Goal: Transaction & Acquisition: Purchase product/service

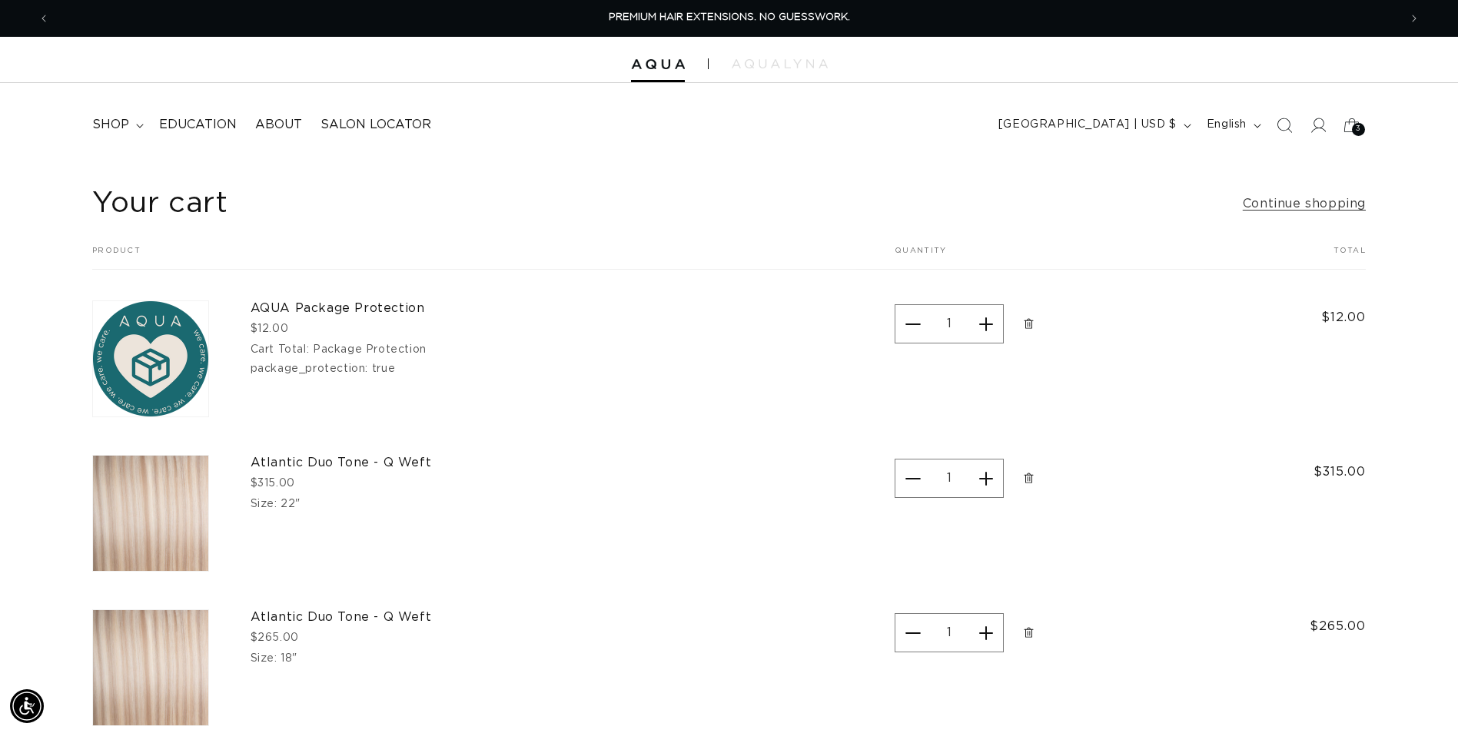
click at [1034, 319] on icon "Remove AQUA Package Protection - Package Protection" at bounding box center [1029, 324] width 12 height 12
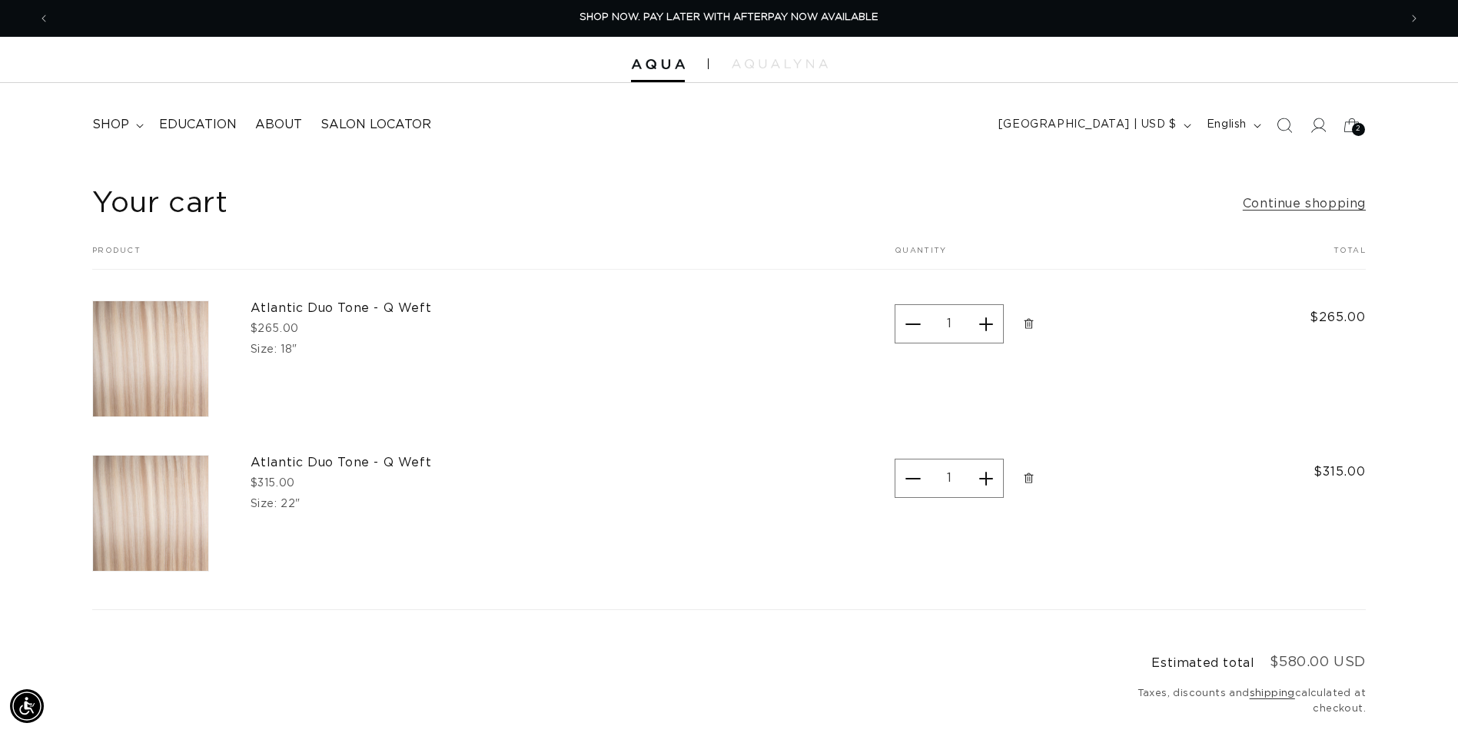
click at [1034, 320] on icon "Remove Atlantic Duo Tone - Q Weft - 18&quot;" at bounding box center [1029, 324] width 12 height 12
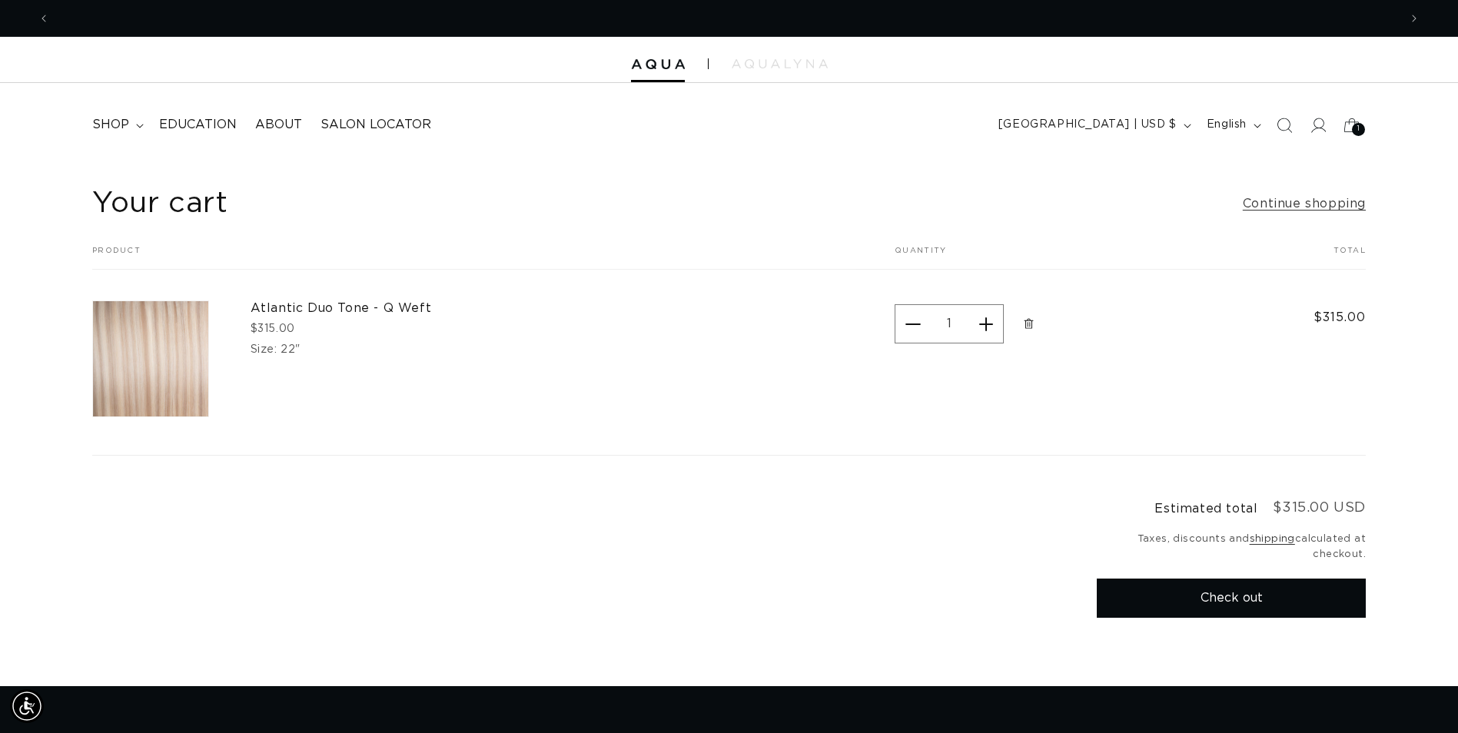
scroll to position [0, 2698]
click at [1033, 320] on icon "Remove Atlantic Duo Tone - Q Weft - 22&quot;" at bounding box center [1028, 323] width 9 height 10
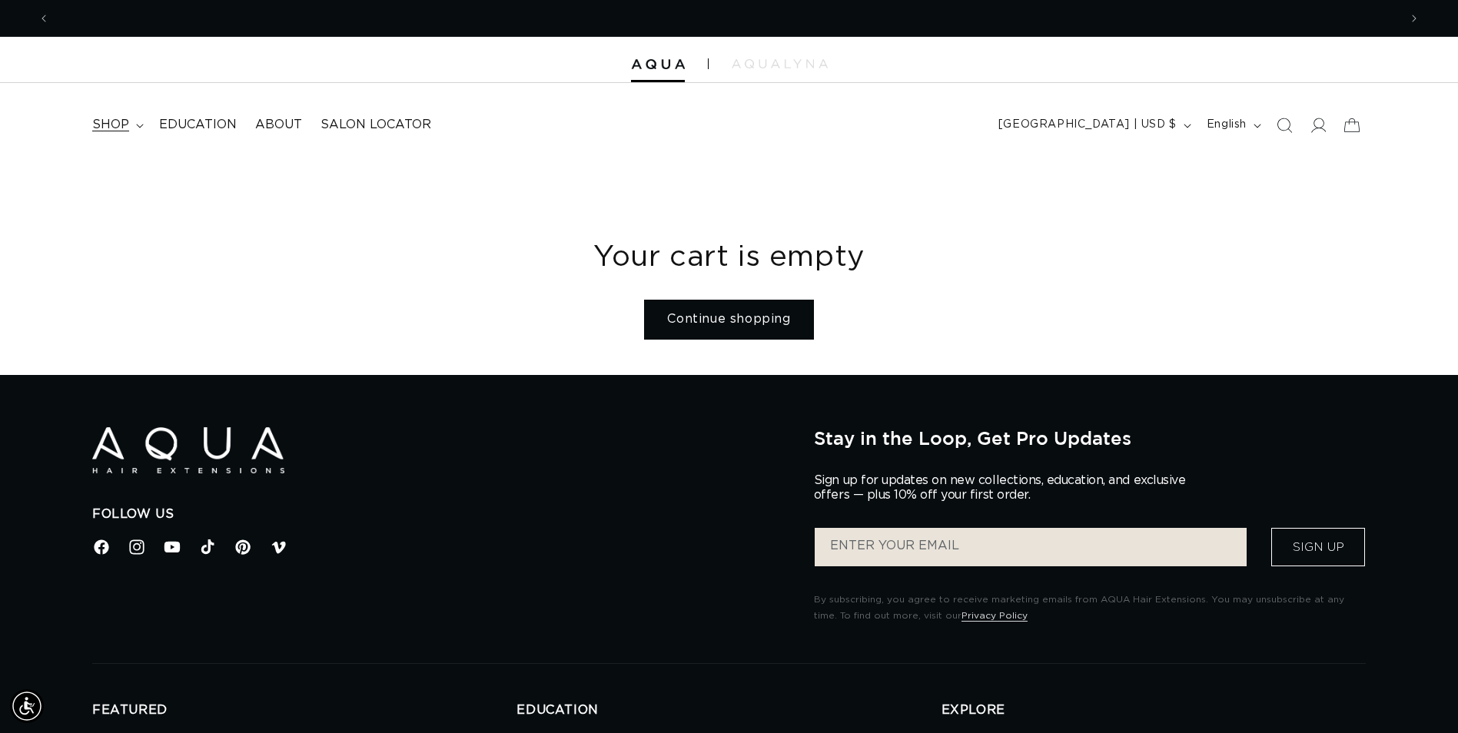
scroll to position [0, 0]
click at [106, 125] on span "shop" at bounding box center [110, 125] width 37 height 16
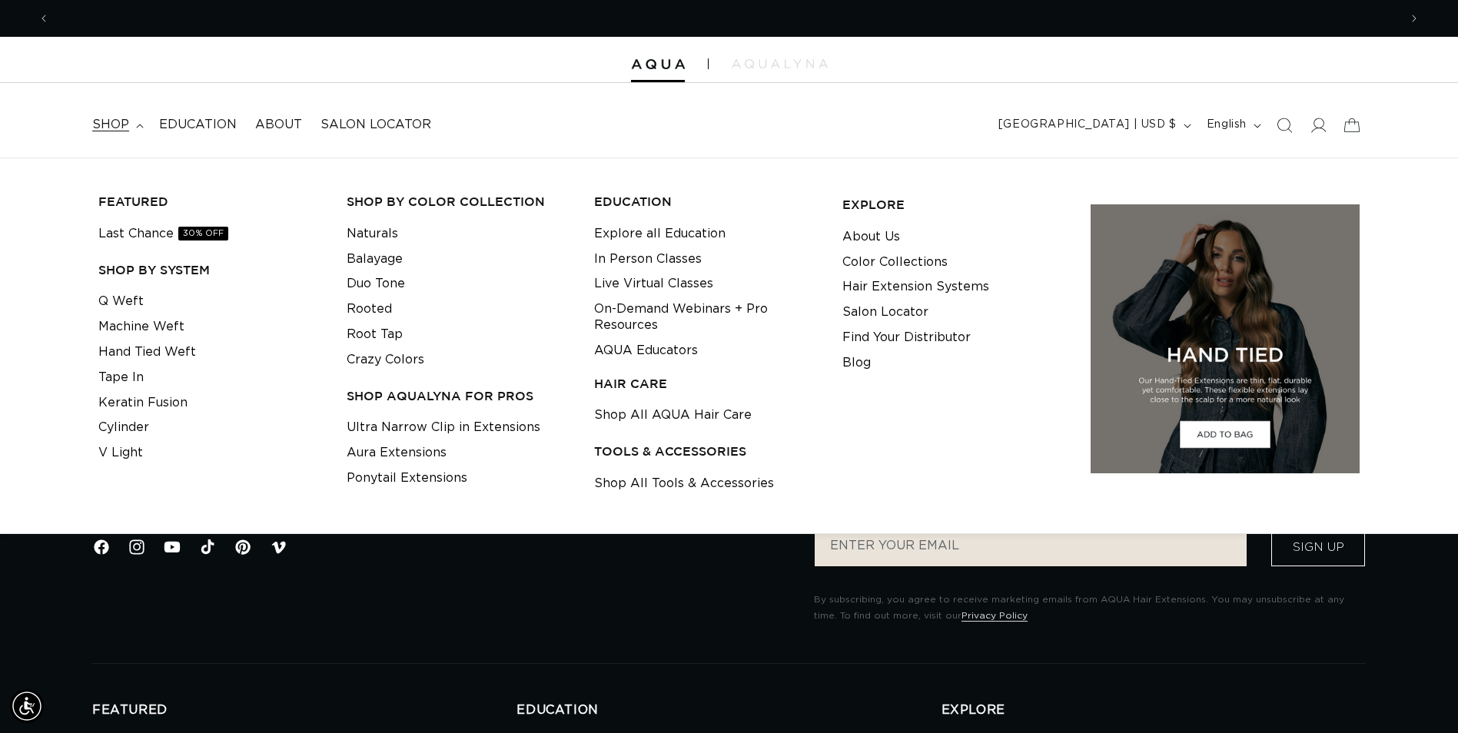
scroll to position [0, 1349]
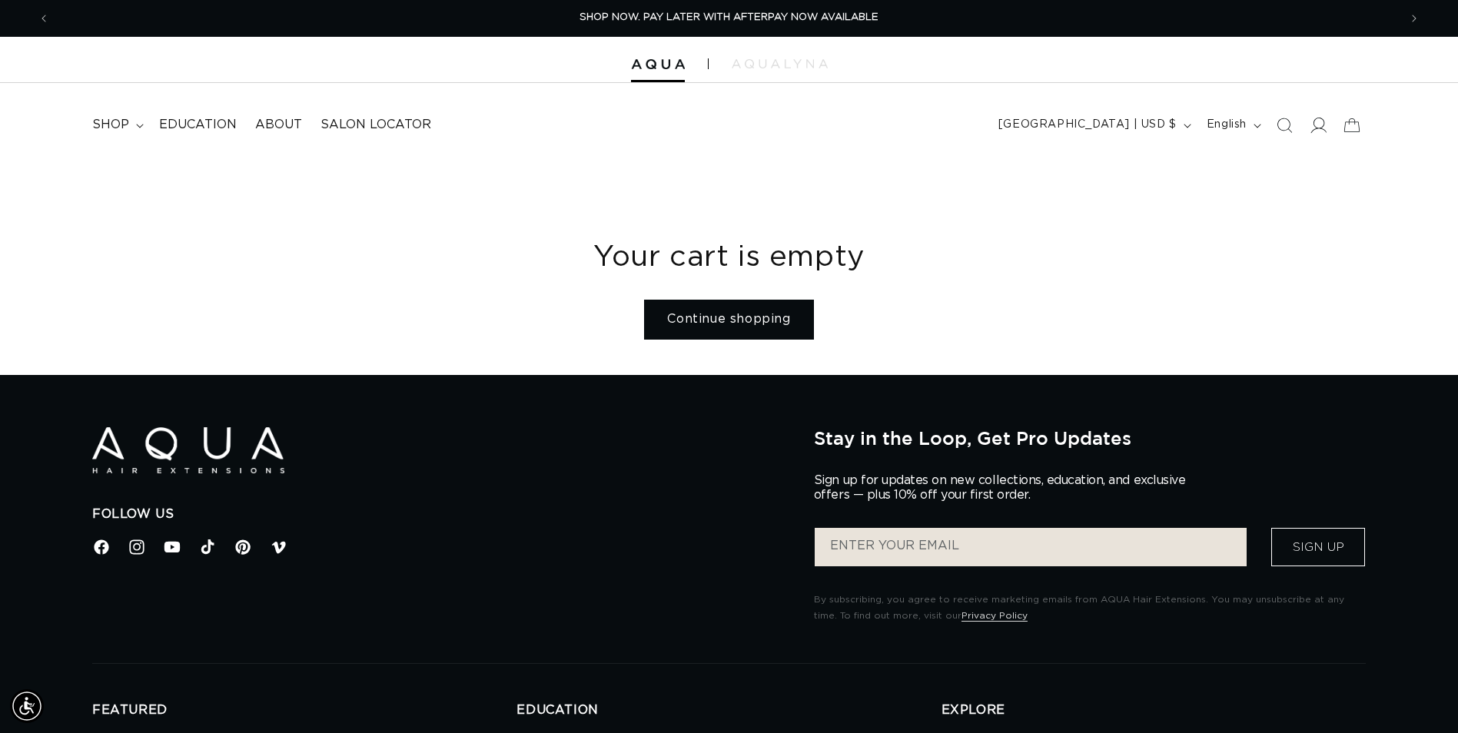
click at [1312, 123] on icon at bounding box center [1318, 125] width 16 height 16
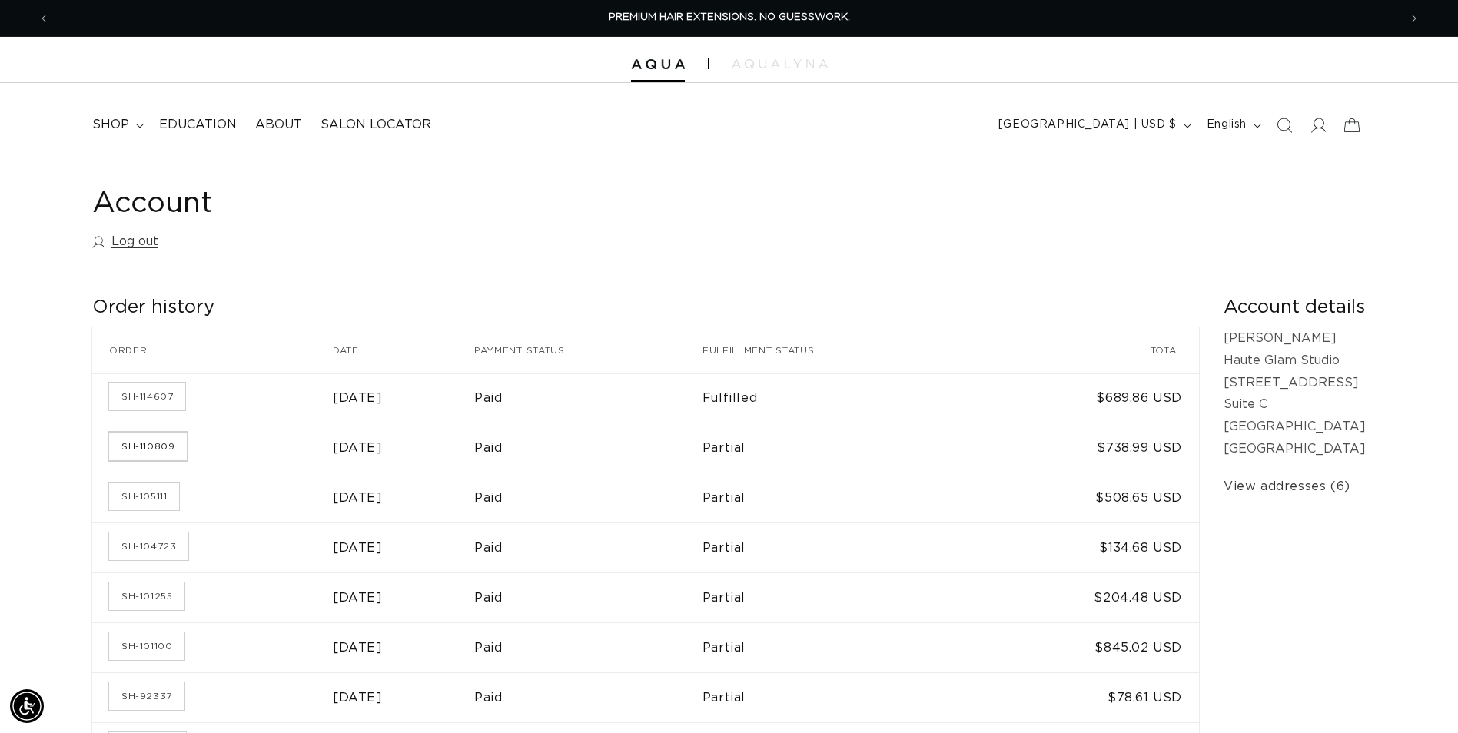
click at [175, 453] on link "SH-110809" at bounding box center [148, 447] width 78 height 28
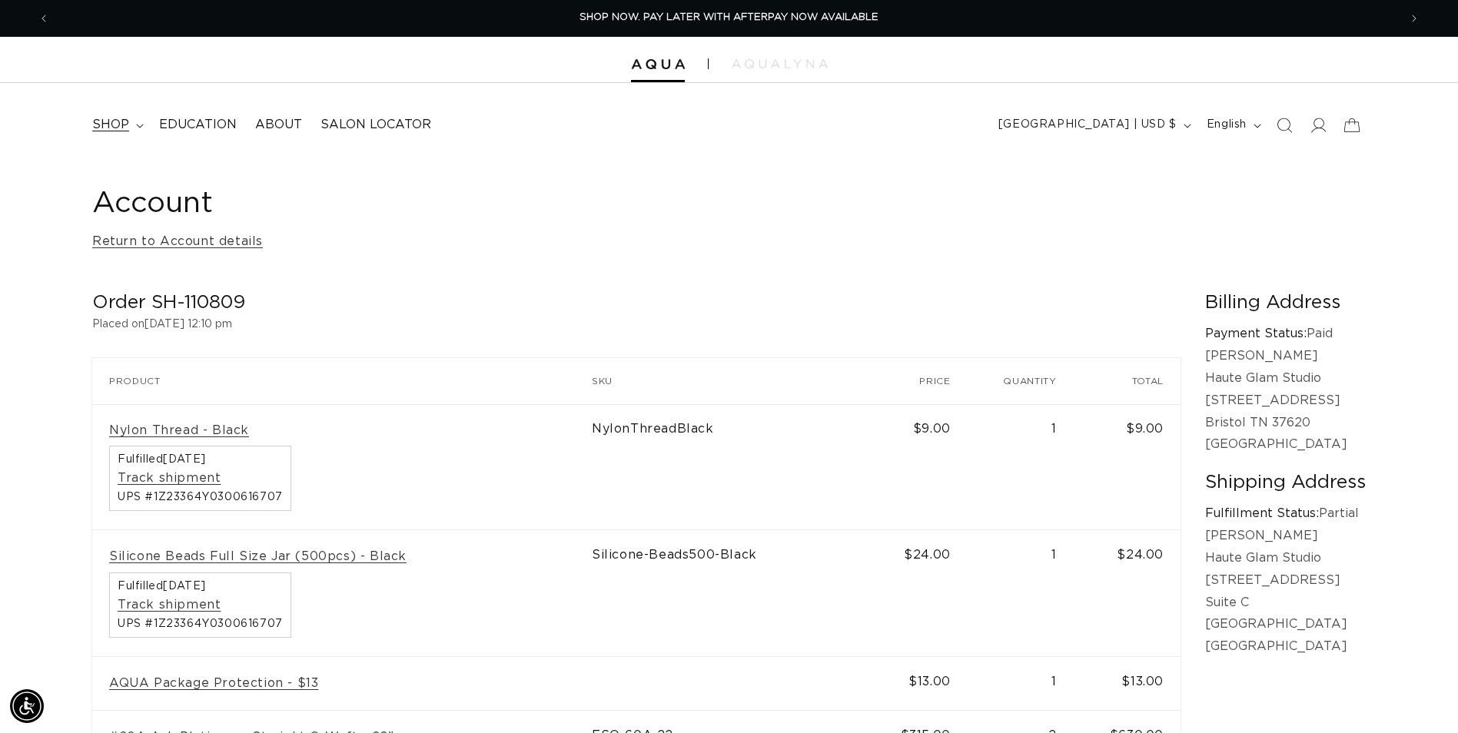
click at [100, 121] on span "shop" at bounding box center [110, 125] width 37 height 16
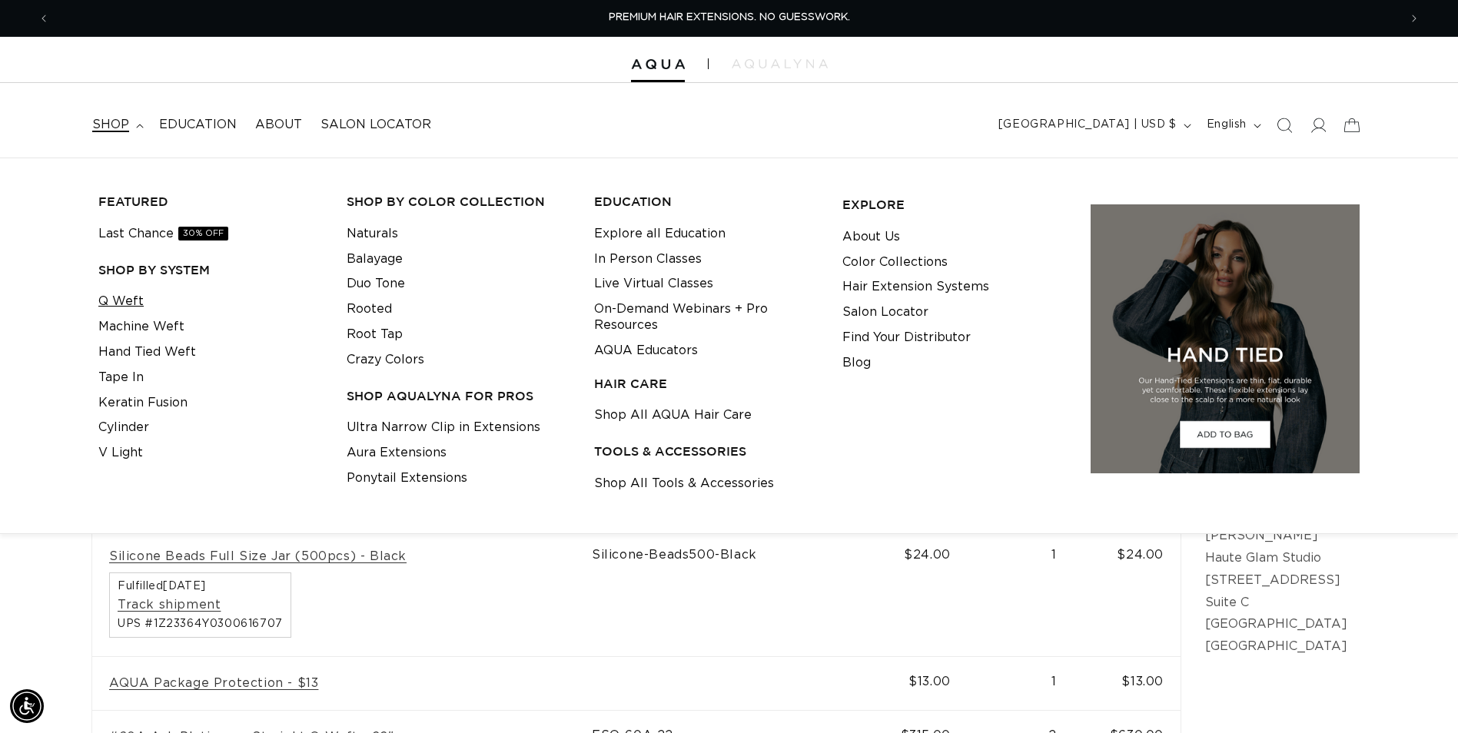
click at [122, 298] on link "Q Weft" at bounding box center [120, 301] width 45 height 25
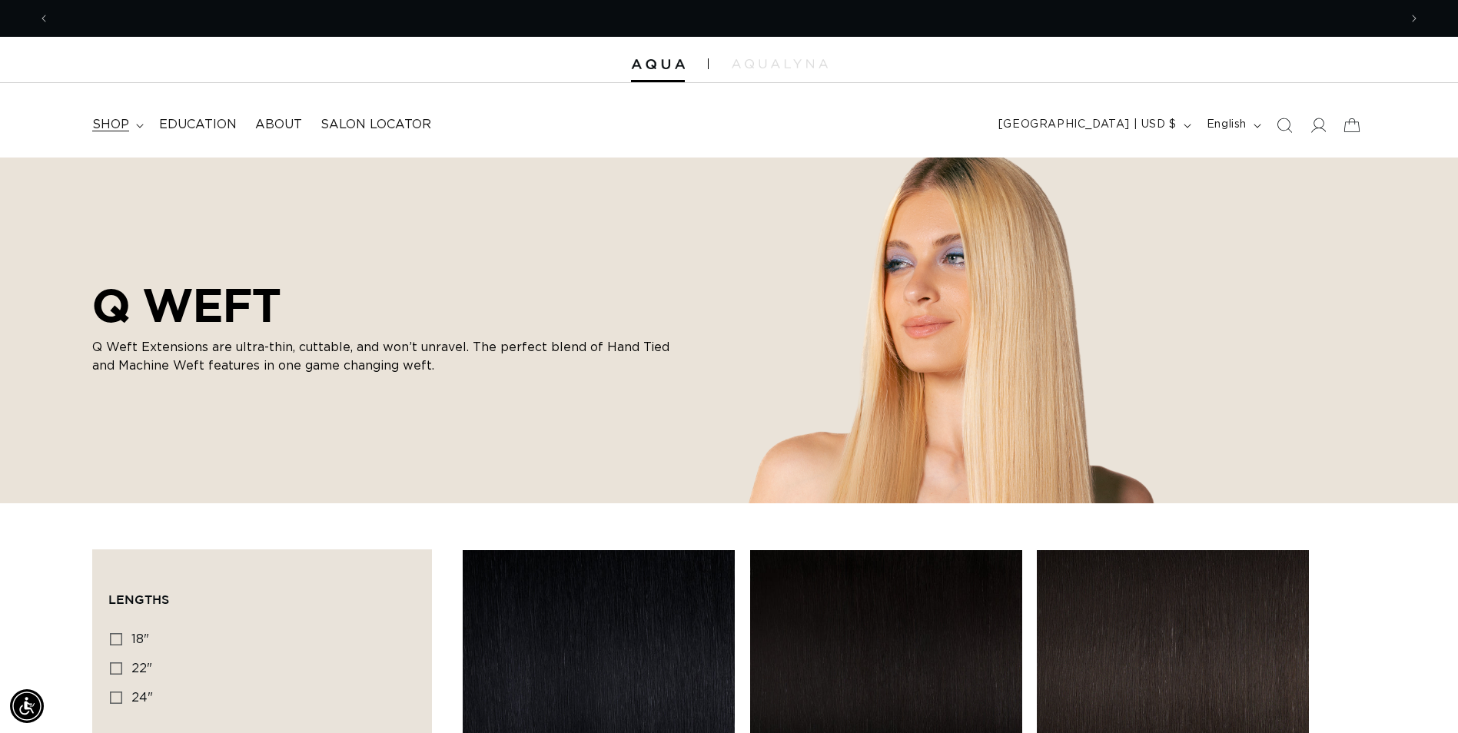
scroll to position [0, 1349]
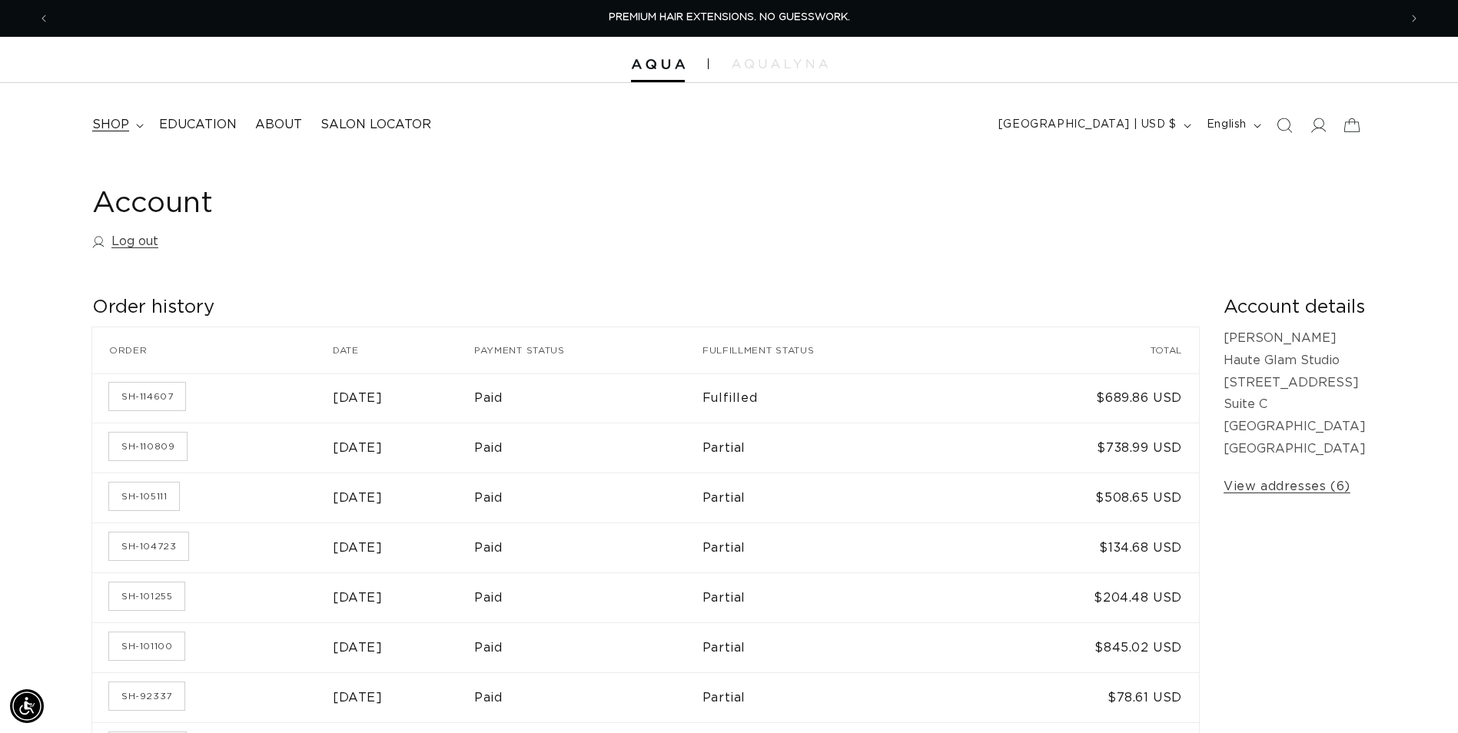
click at [113, 114] on summary "shop" at bounding box center [116, 125] width 67 height 35
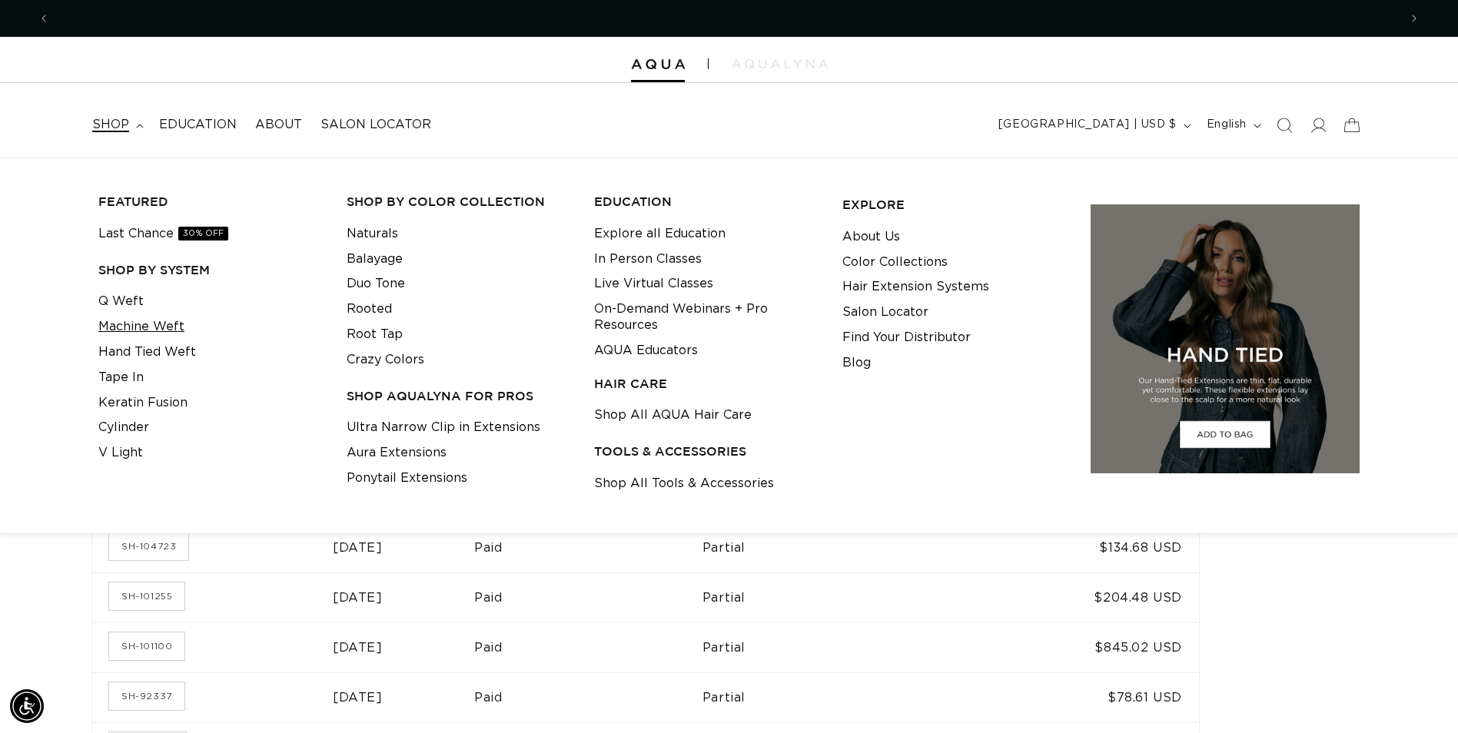
scroll to position [0, 1349]
click at [125, 294] on link "Q Weft" at bounding box center [120, 301] width 45 height 25
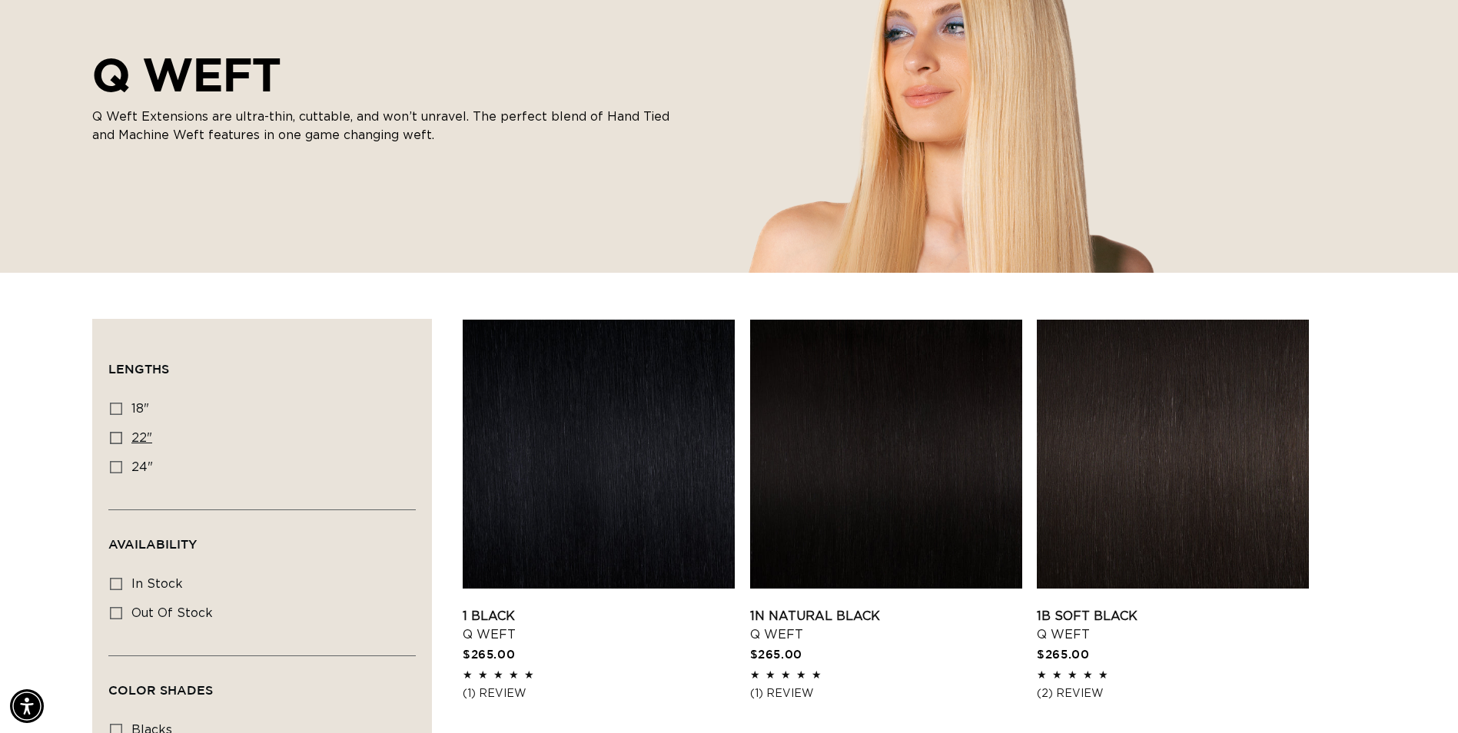
scroll to position [0, 1349]
click at [115, 436] on icon at bounding box center [116, 438] width 12 height 12
click at [115, 436] on input "22" 22" (5 products)" at bounding box center [116, 438] width 12 height 12
checkbox input "true"
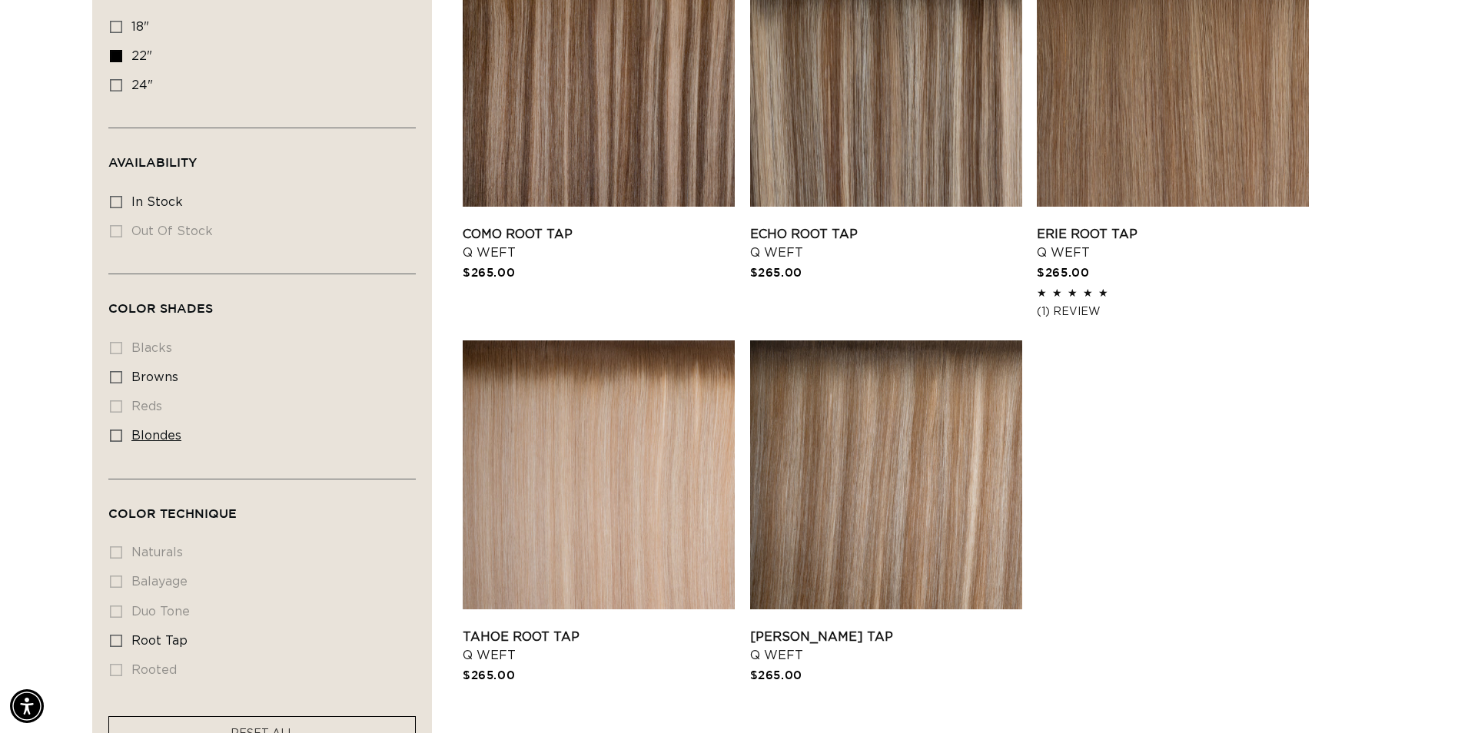
scroll to position [615, 0]
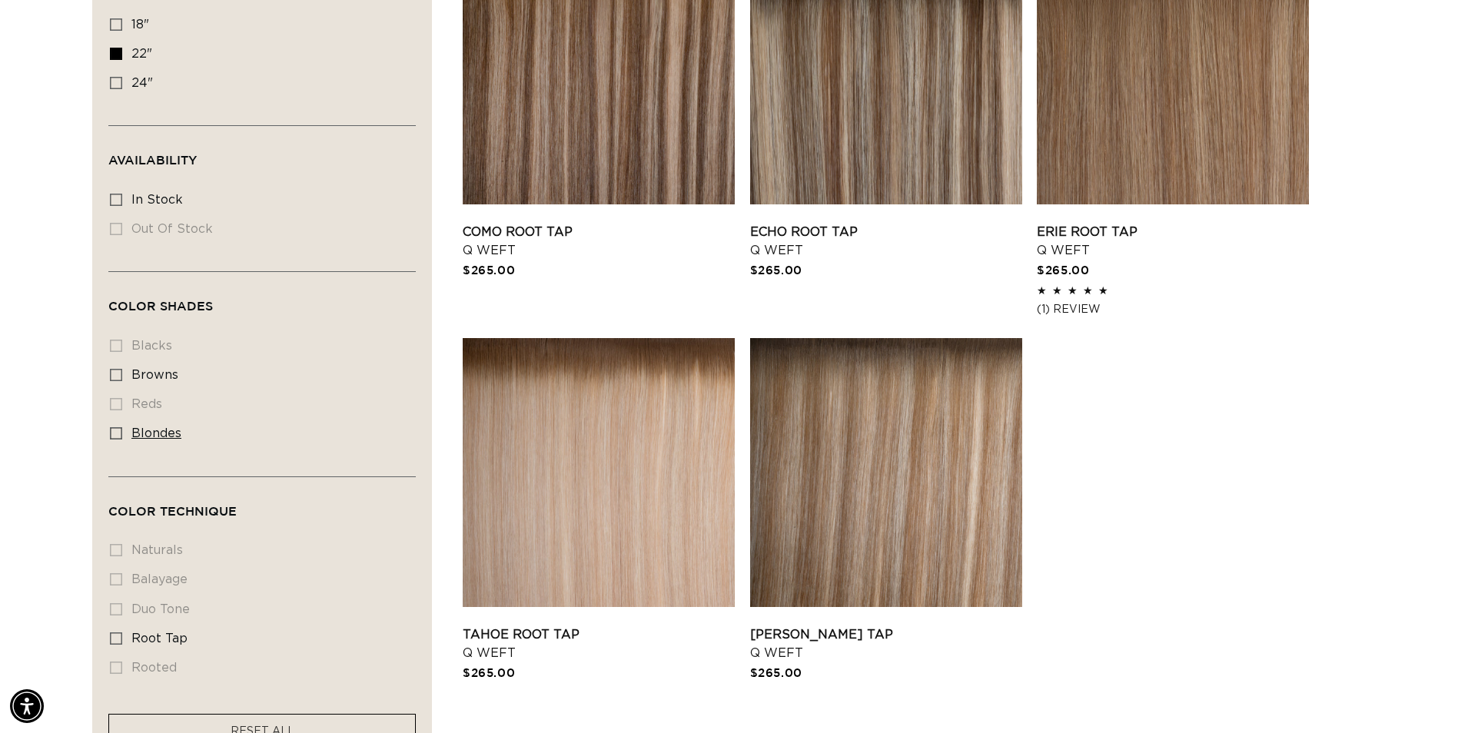
click at [118, 430] on icon at bounding box center [116, 433] width 12 height 12
click at [118, 430] on input "blondes blondes (5 products)" at bounding box center [116, 433] width 12 height 12
checkbox input "true"
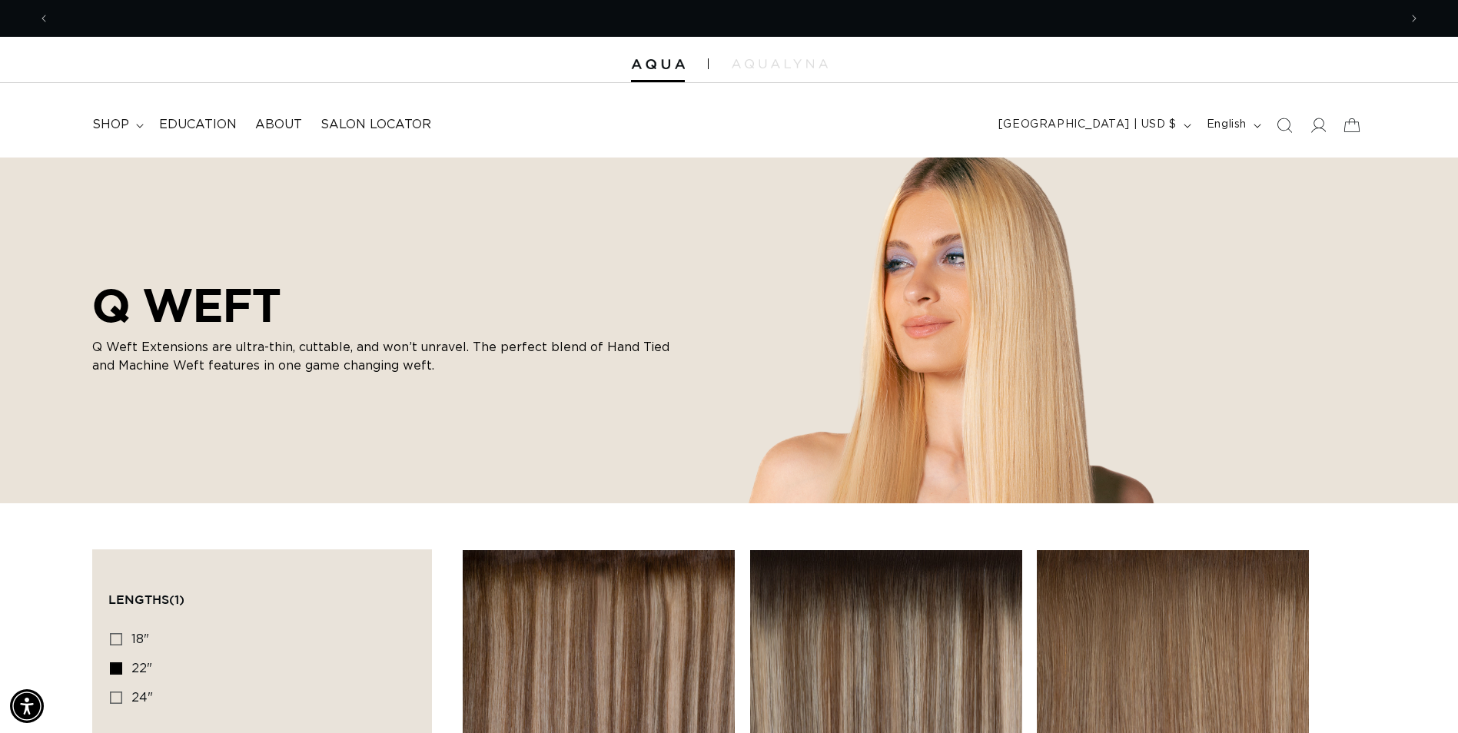
scroll to position [0, 1349]
click at [121, 125] on span "shop" at bounding box center [110, 125] width 37 height 16
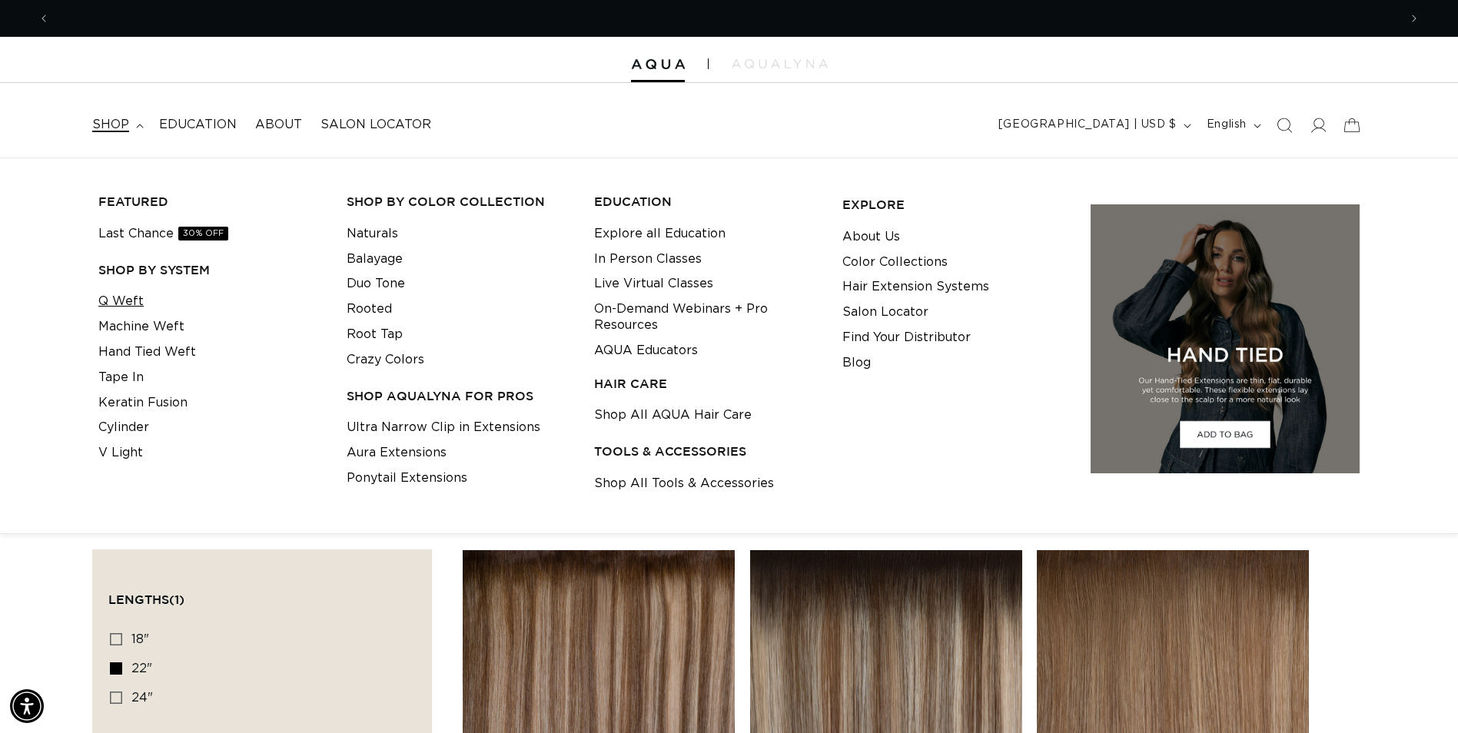
scroll to position [0, 2698]
click at [131, 300] on link "Q Weft" at bounding box center [120, 301] width 45 height 25
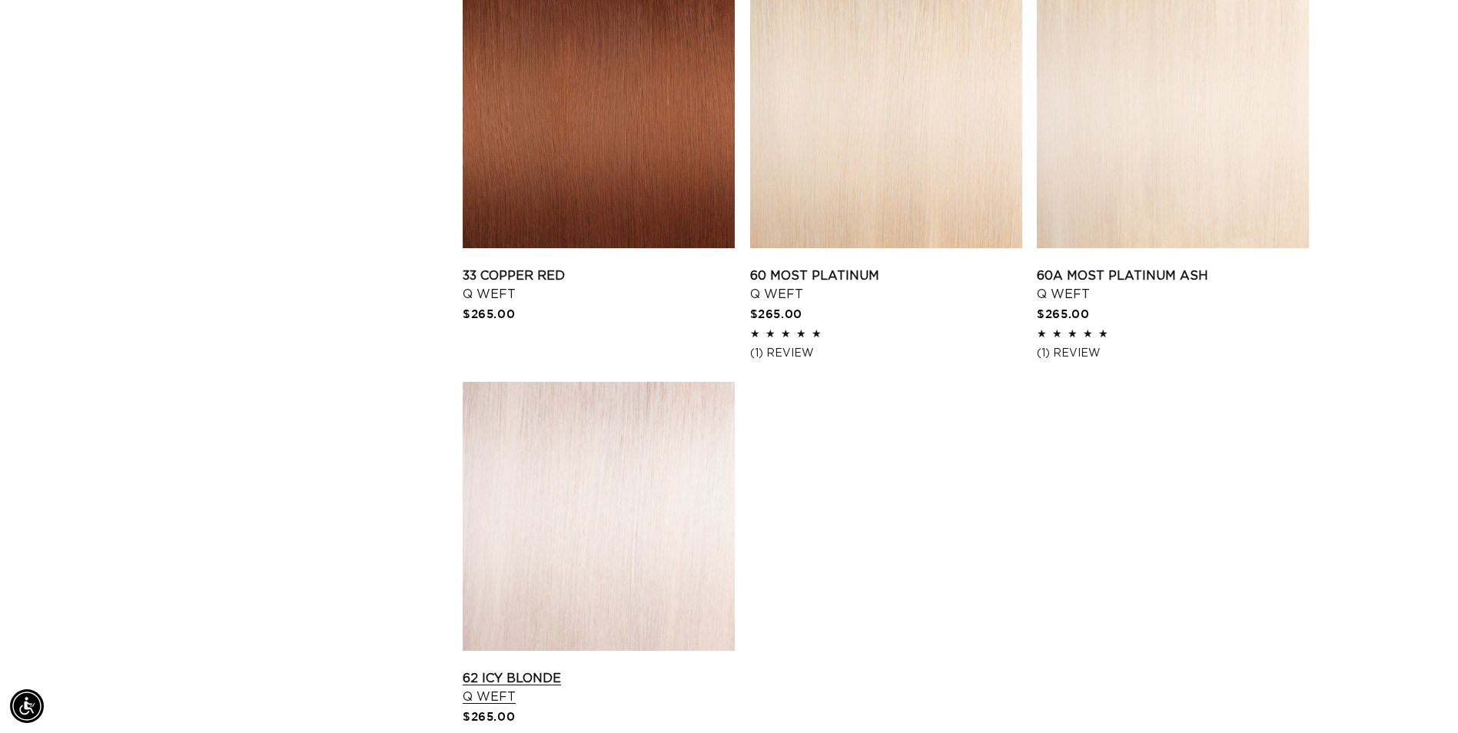
click at [599, 669] on link "62 Icy Blonde Q Weft" at bounding box center [599, 687] width 272 height 37
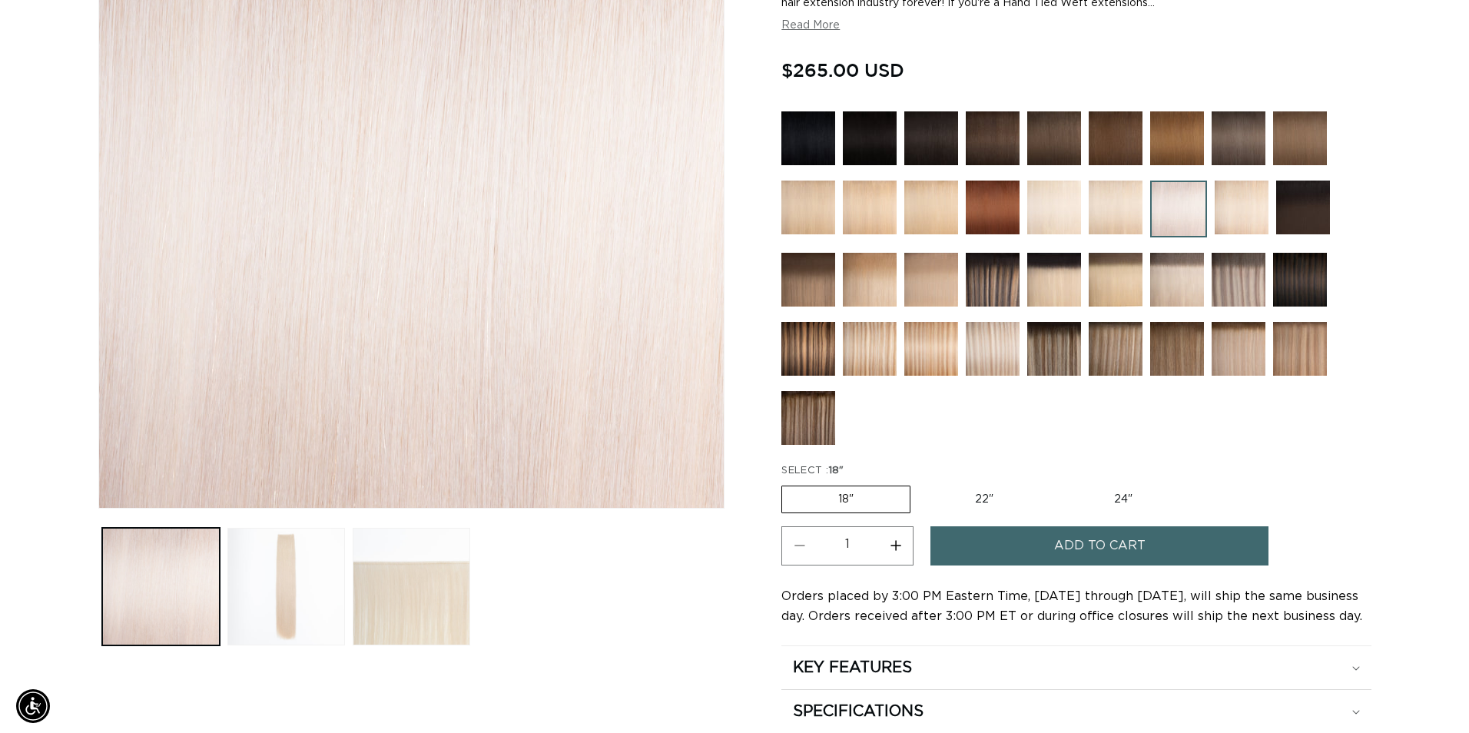
scroll to position [0, 1349]
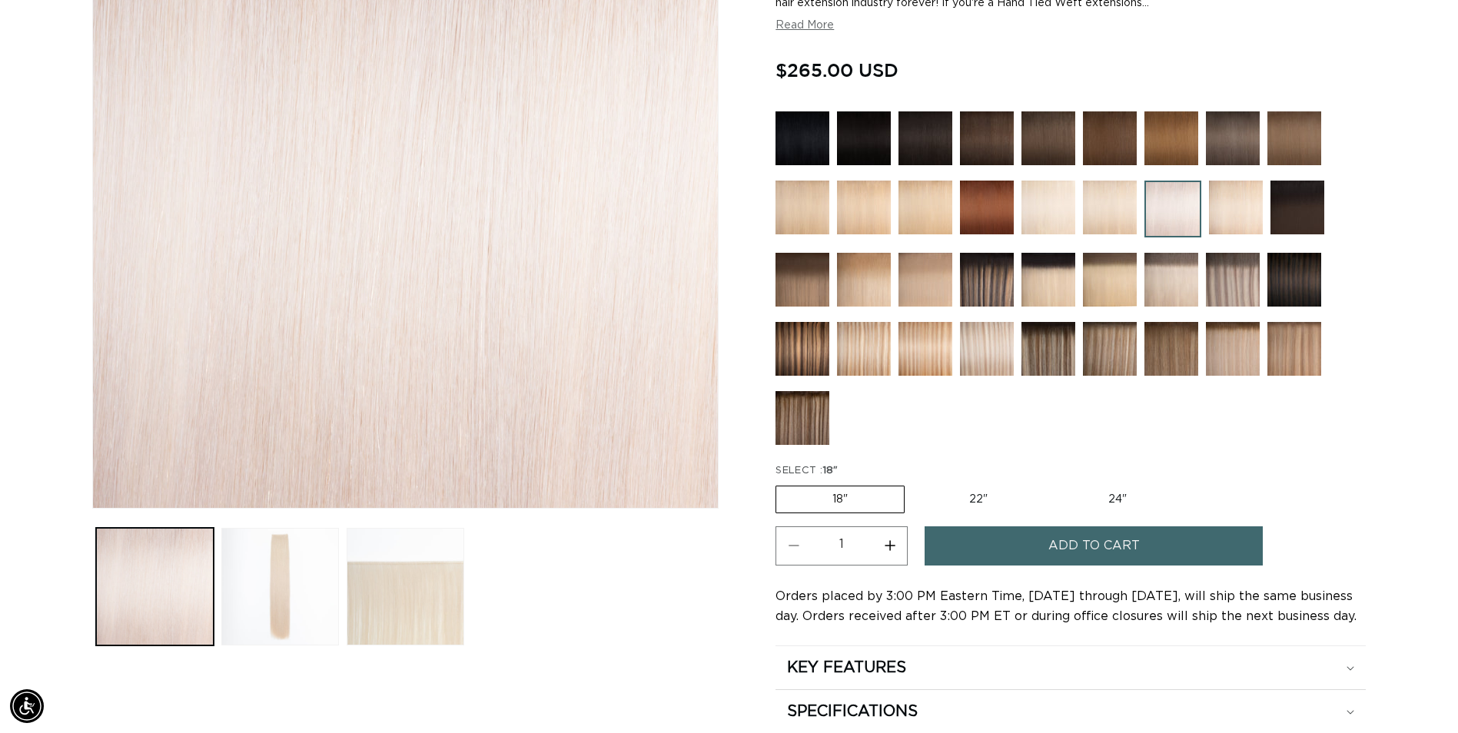
click at [989, 543] on button "Add to cart" at bounding box center [1094, 545] width 338 height 39
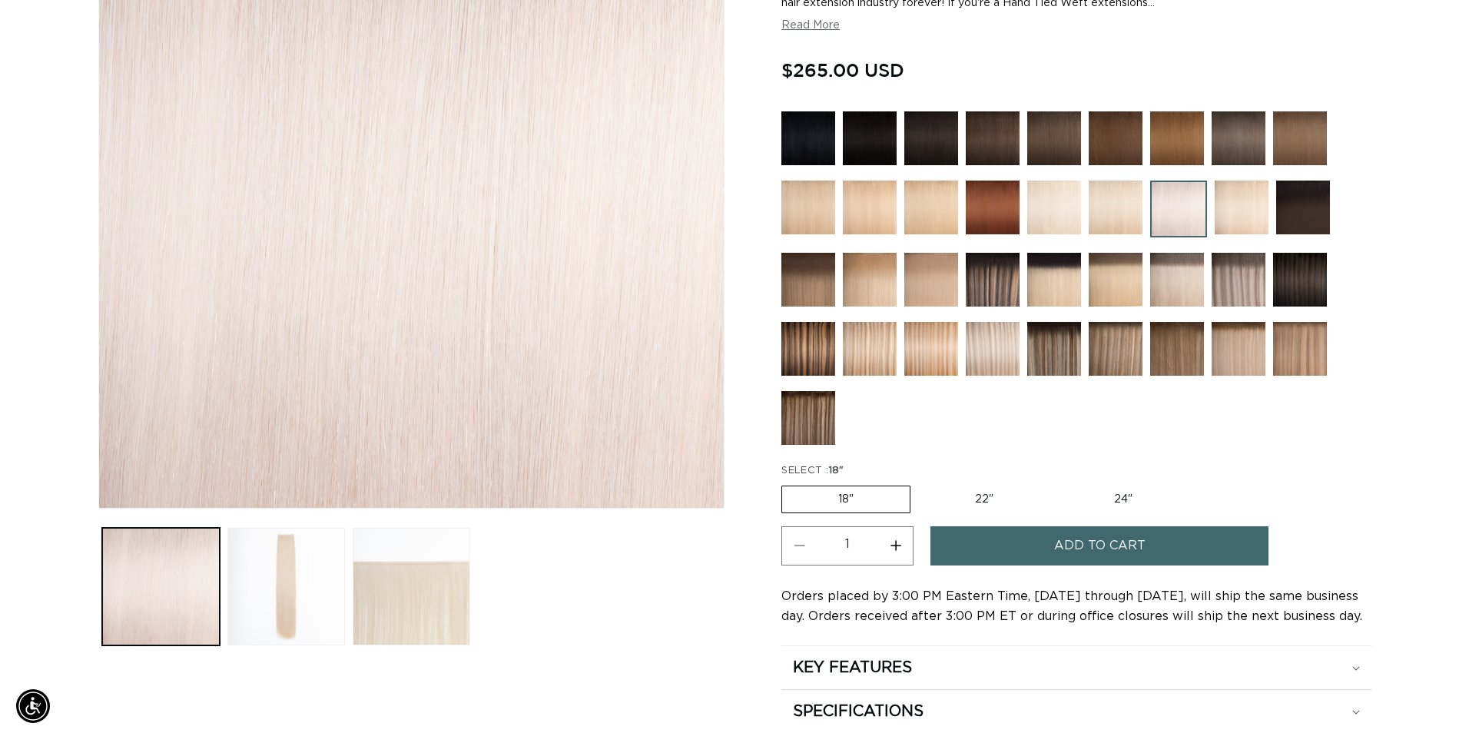
scroll to position [0, 1360]
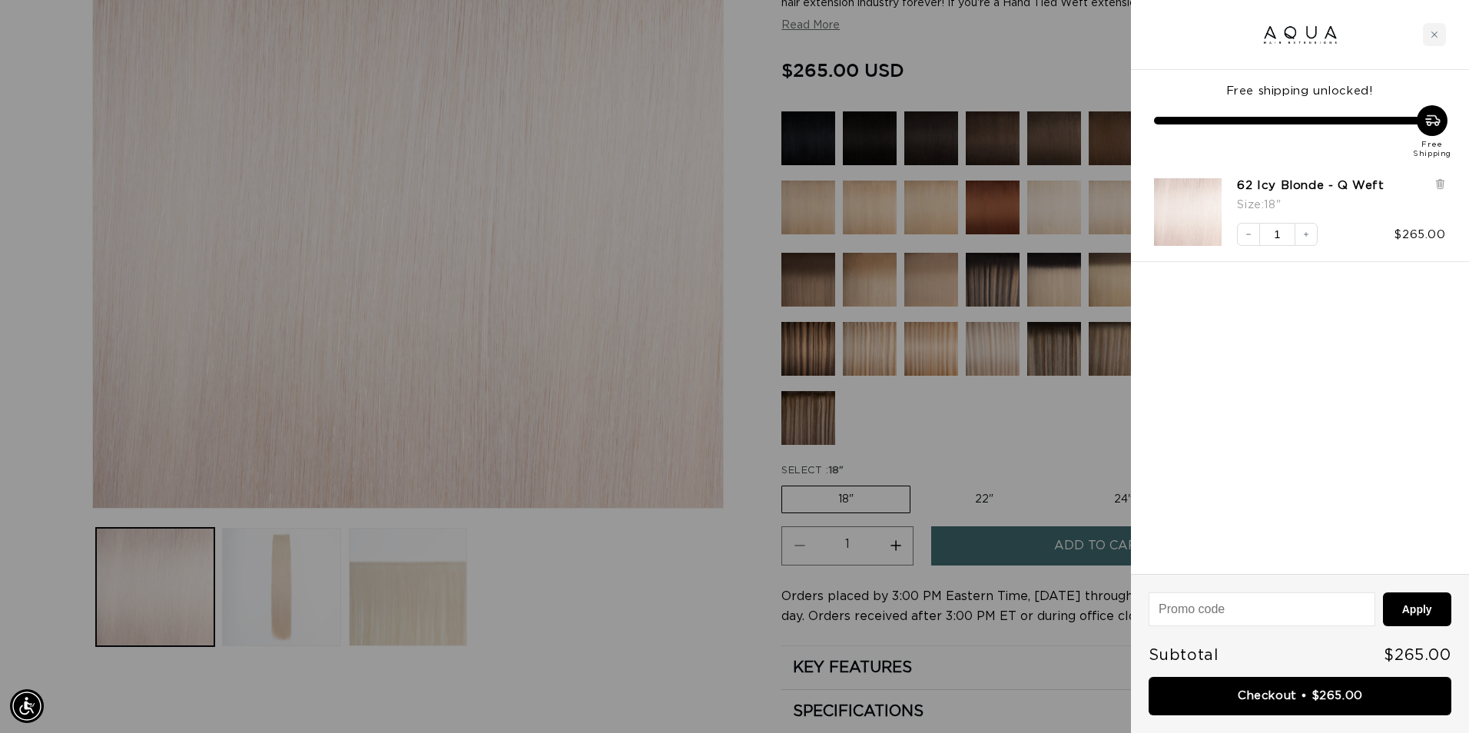
click at [978, 499] on div at bounding box center [734, 366] width 1469 height 733
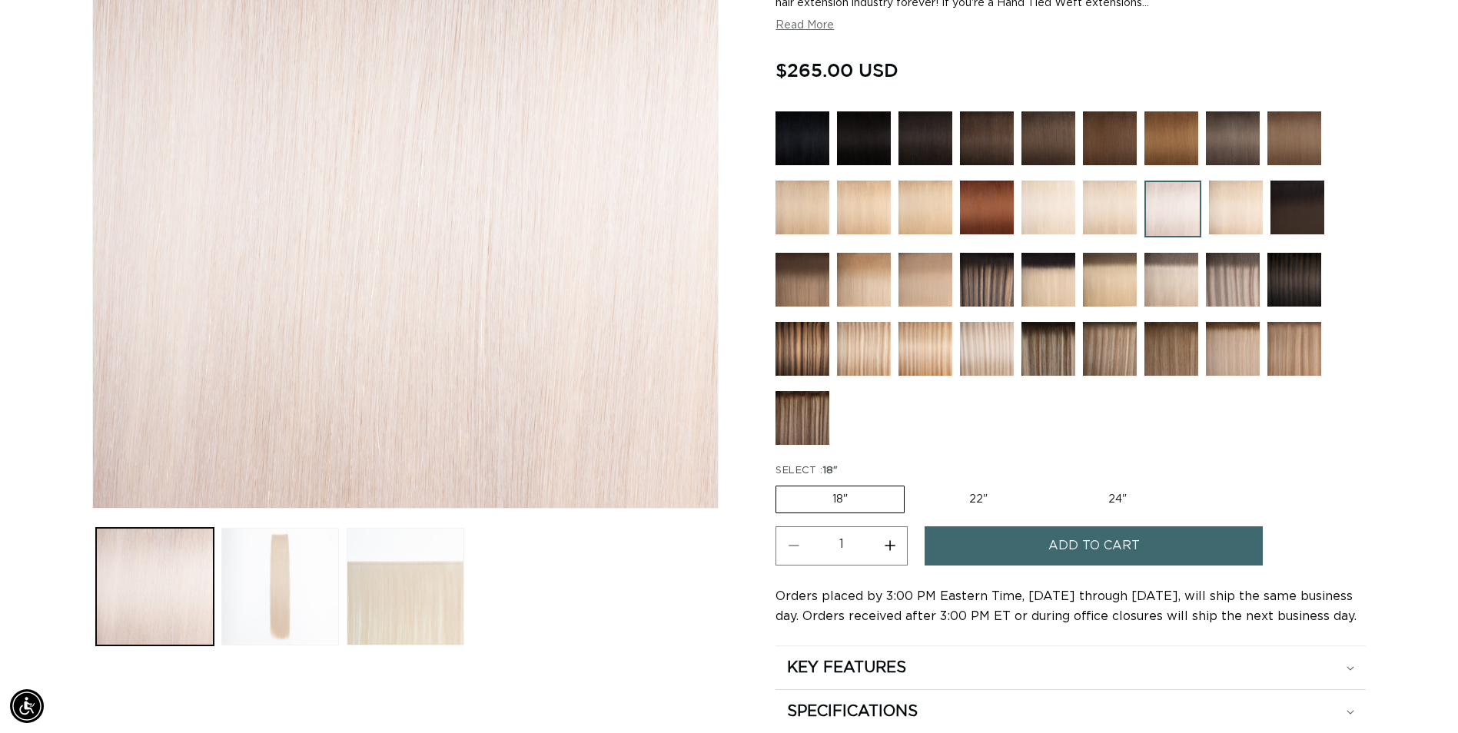
click at [978, 499] on label "22" Variant sold out or unavailable" at bounding box center [978, 499] width 131 height 26
click at [913, 483] on input "22" Variant sold out or unavailable" at bounding box center [912, 483] width 1 height 1
radio input "true"
click at [997, 550] on button "Add to cart" at bounding box center [1094, 545] width 338 height 39
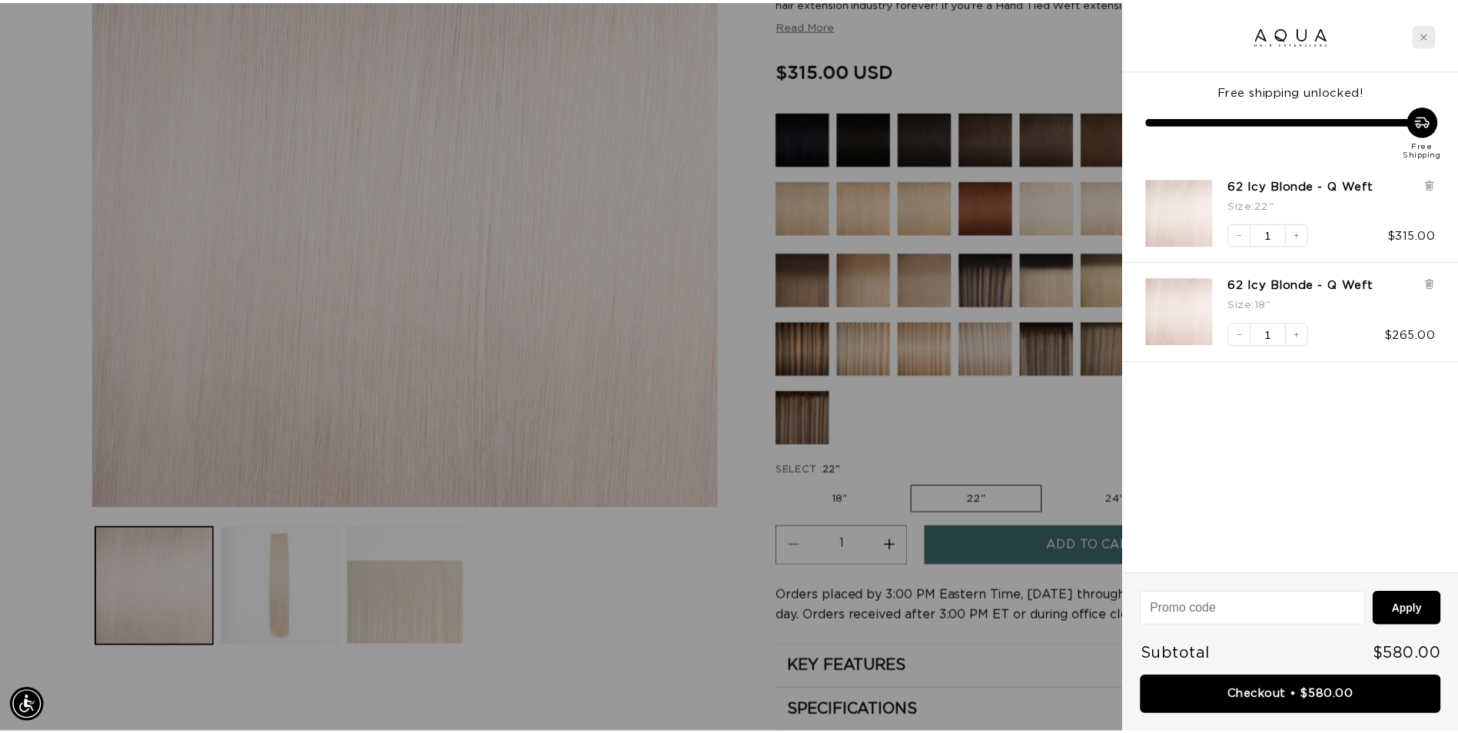
scroll to position [0, 2721]
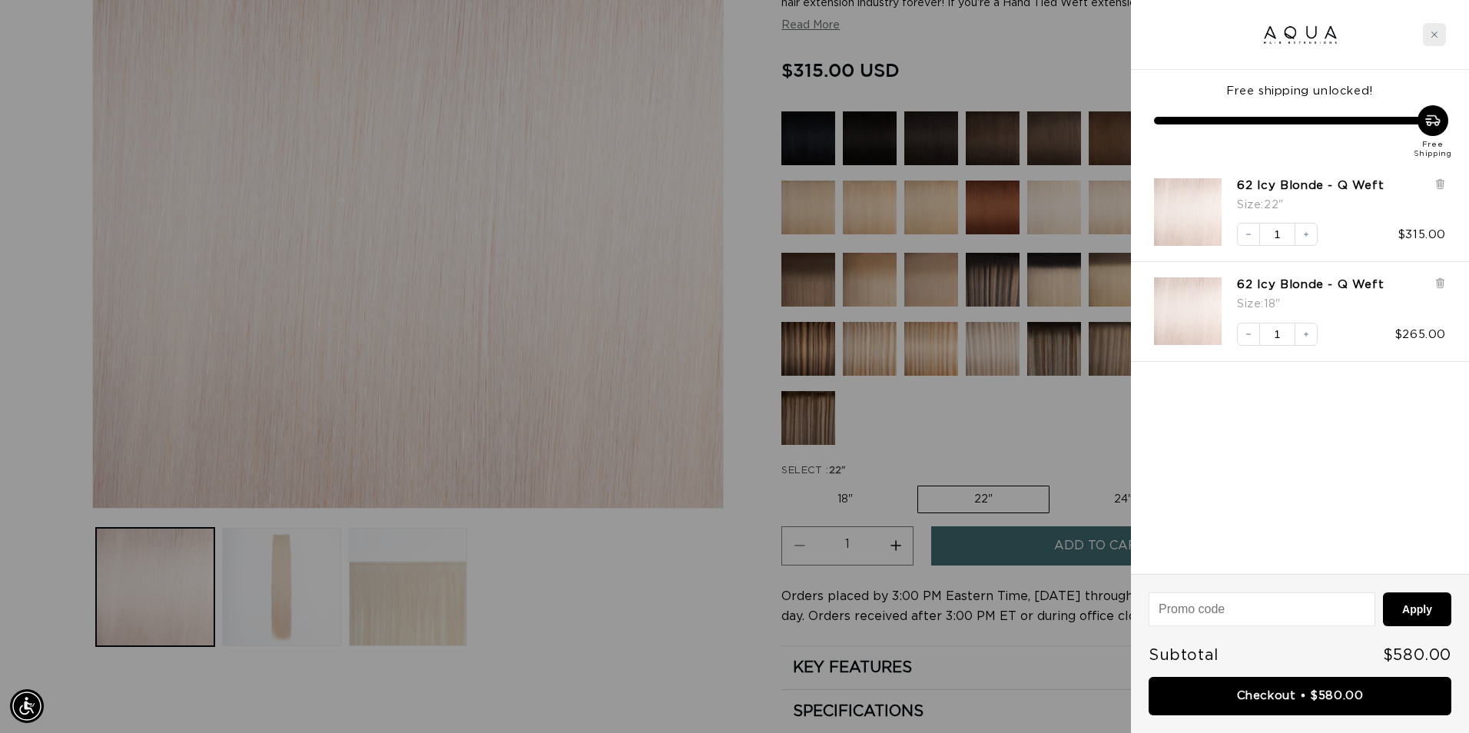
click at [1434, 34] on icon "Close cart" at bounding box center [1435, 35] width 6 height 6
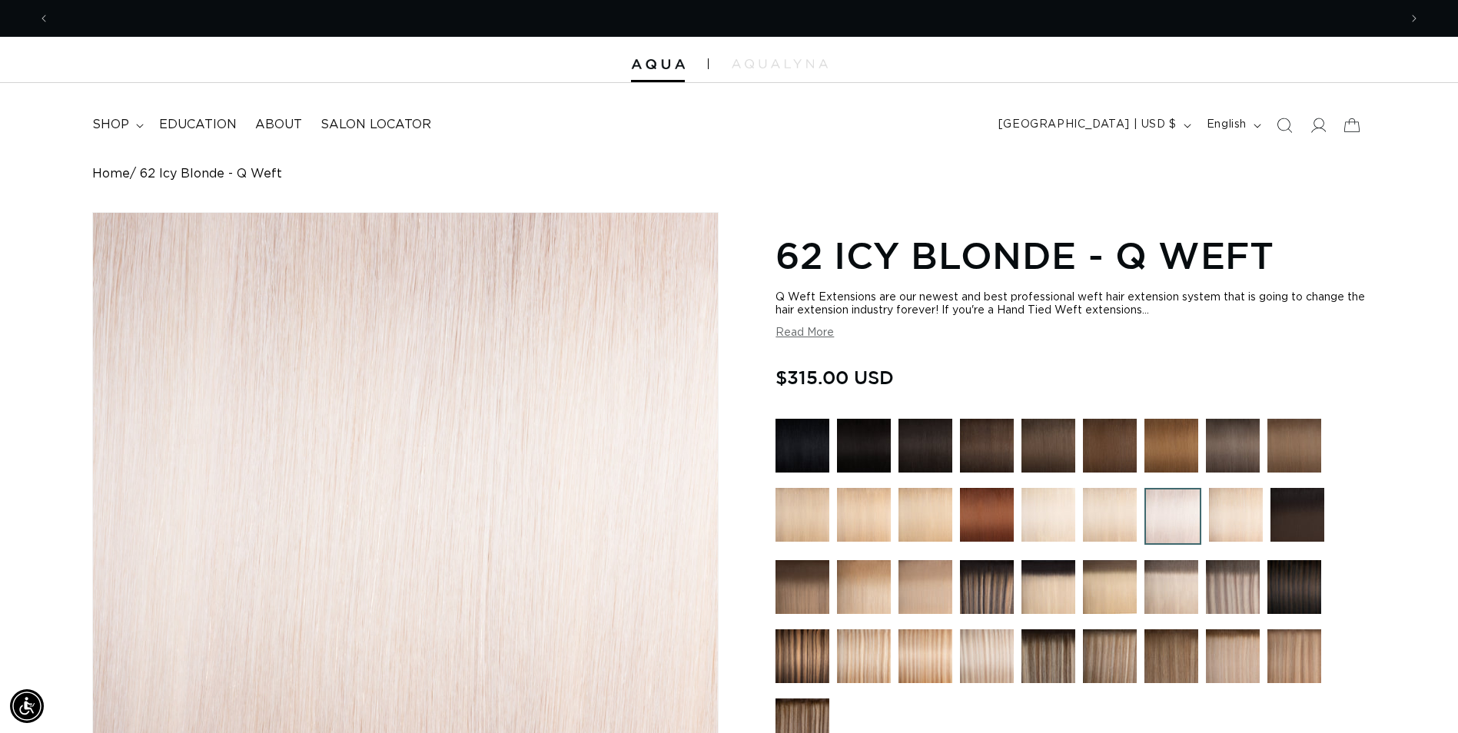
scroll to position [0, 0]
click at [115, 125] on span "shop" at bounding box center [110, 125] width 37 height 16
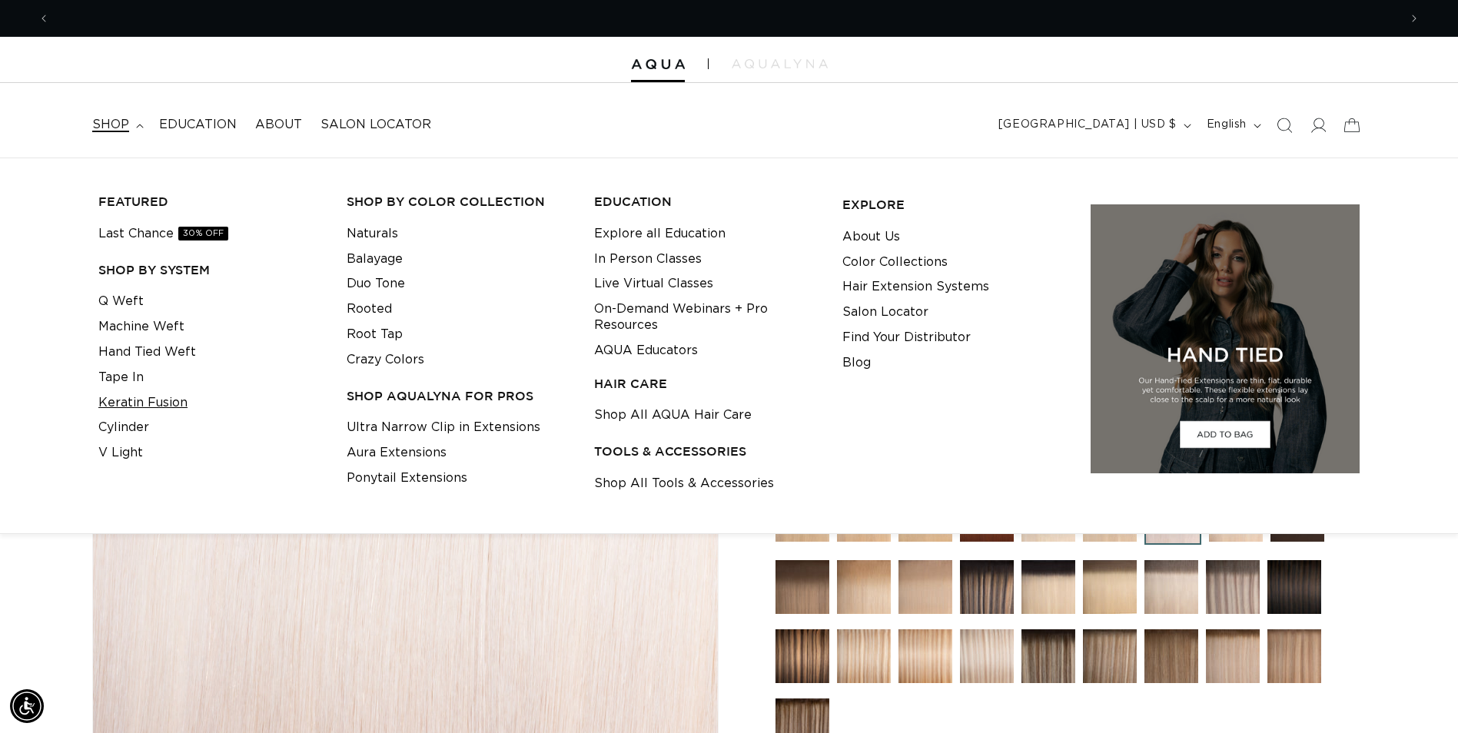
scroll to position [0, 1349]
click at [141, 399] on link "Keratin Fusion" at bounding box center [142, 402] width 89 height 25
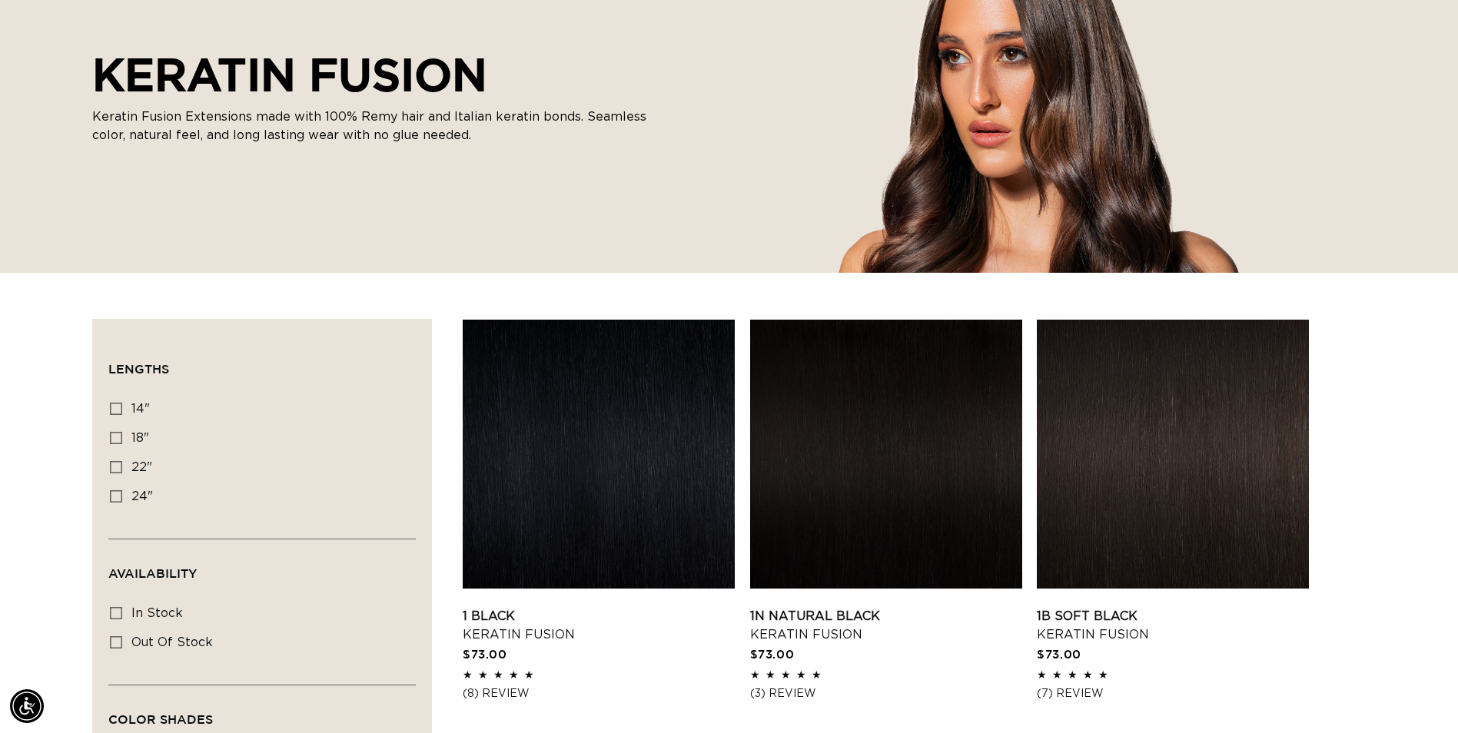
scroll to position [0, 1349]
click at [118, 468] on icon at bounding box center [116, 467] width 12 height 12
click at [118, 468] on input "22" 22" (34 products)" at bounding box center [116, 467] width 12 height 12
checkbox input "true"
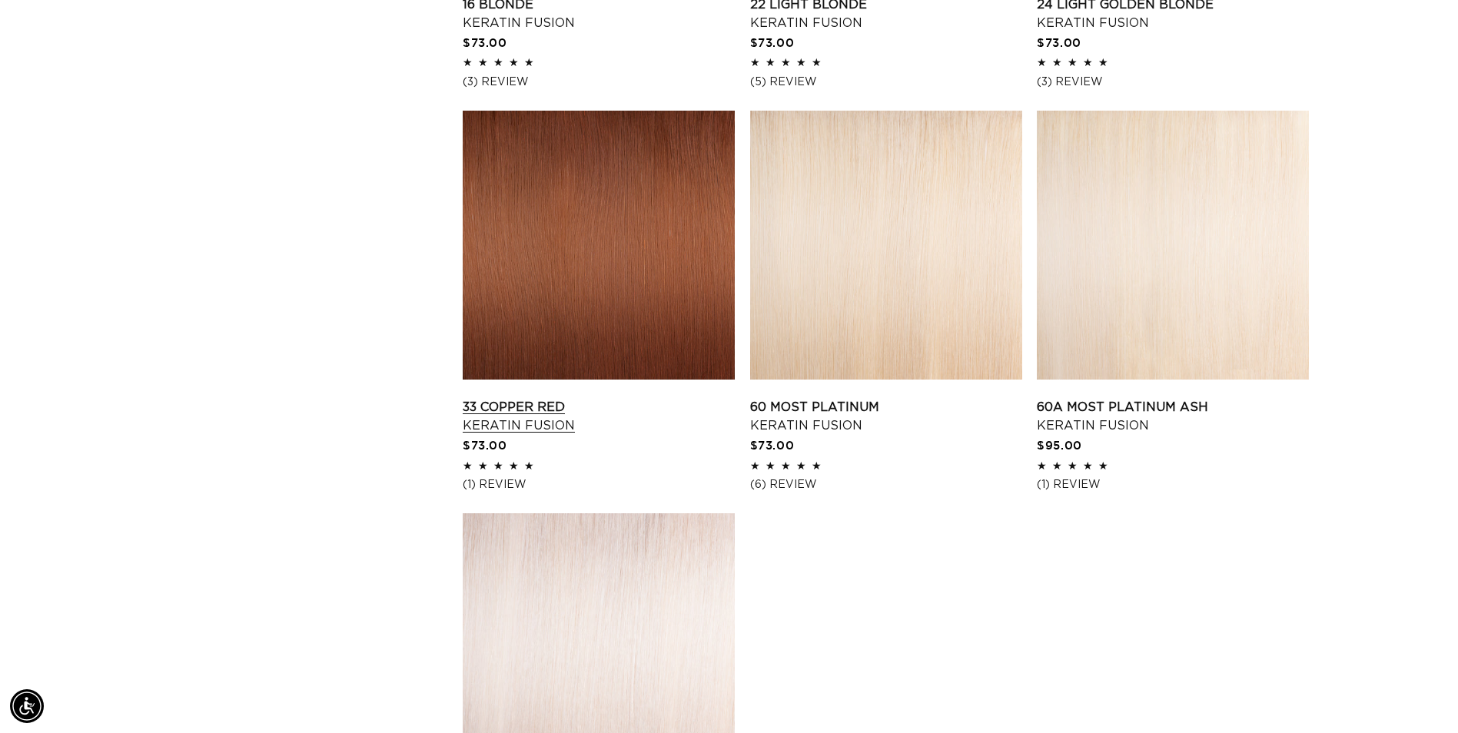
scroll to position [1998, 0]
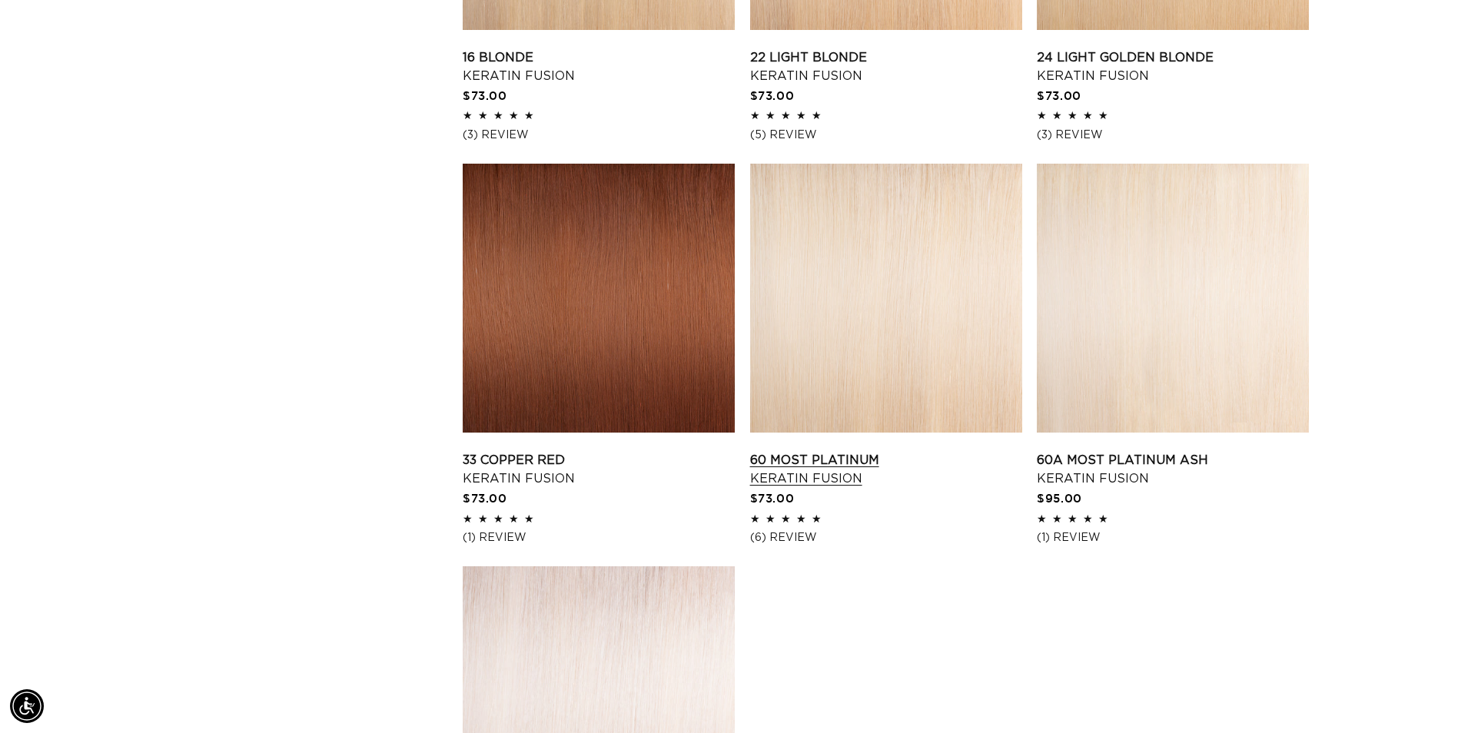
click at [812, 451] on link "60 Most Platinum Keratin Fusion" at bounding box center [886, 469] width 272 height 37
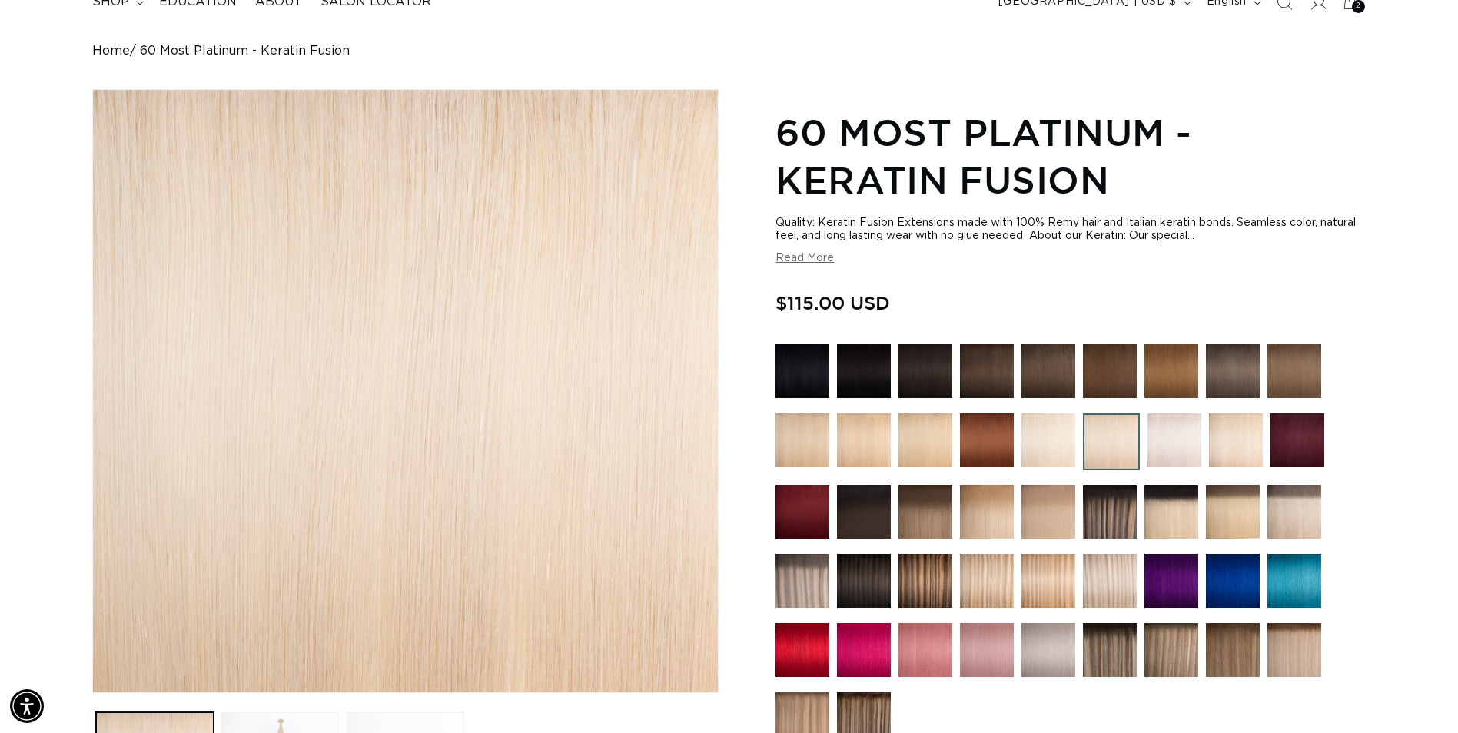
scroll to position [0, 2698]
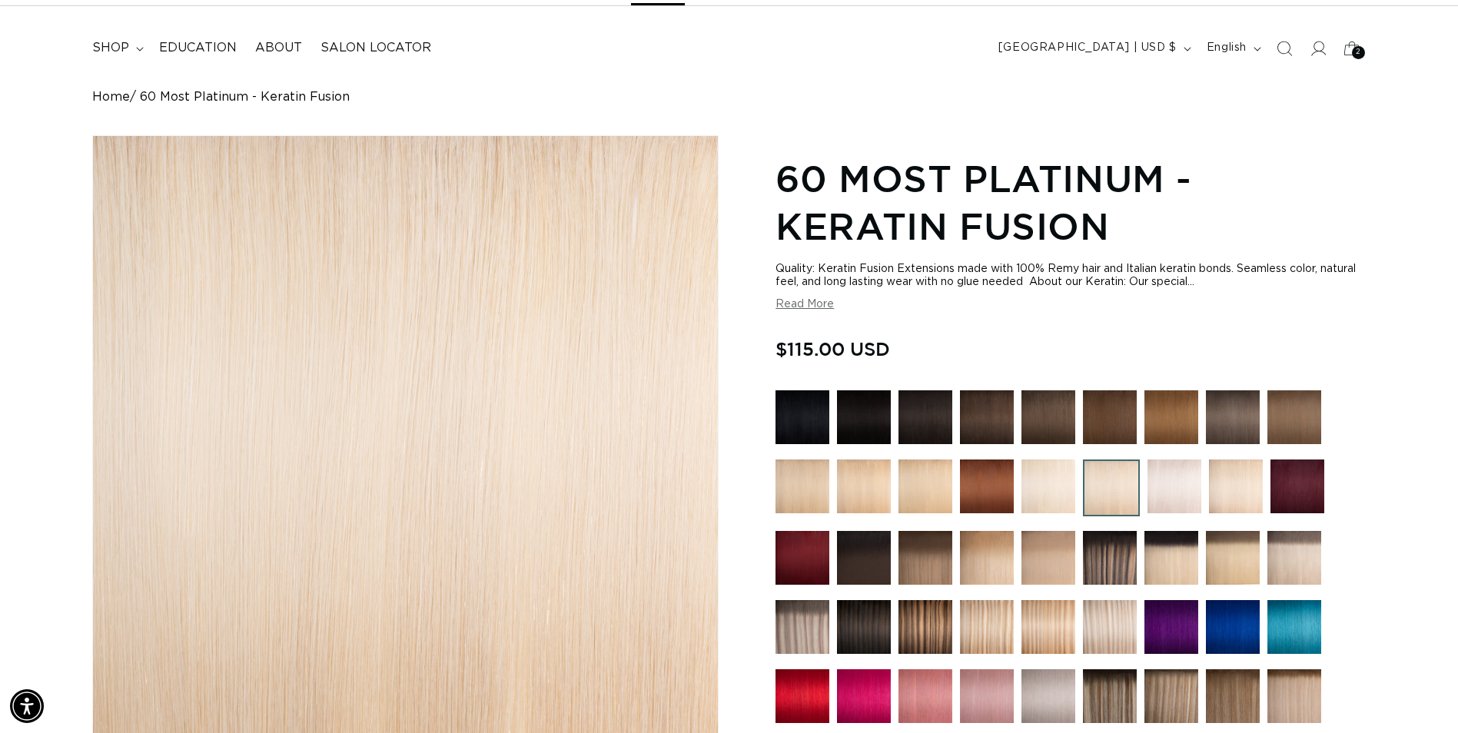
click at [810, 304] on button "Read More" at bounding box center [804, 304] width 58 height 13
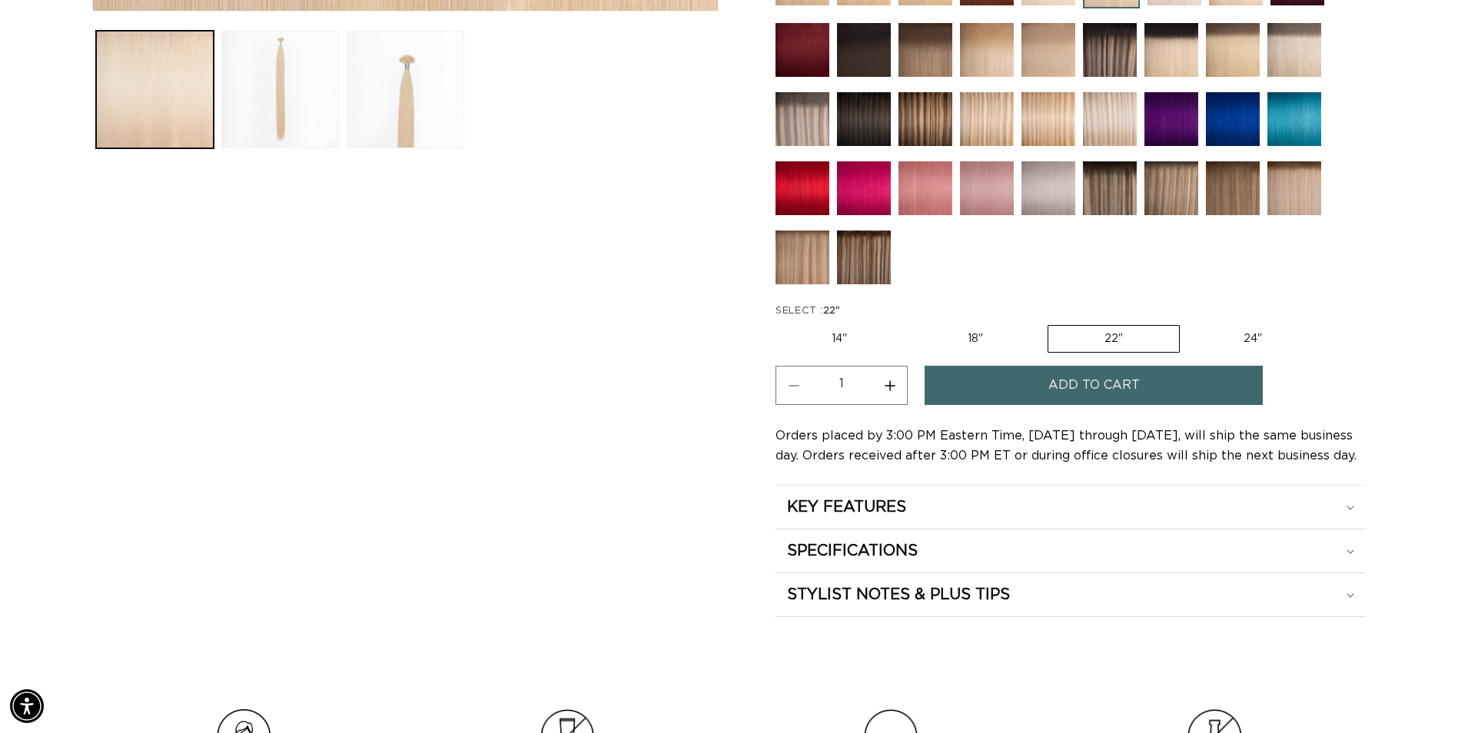
scroll to position [845, 0]
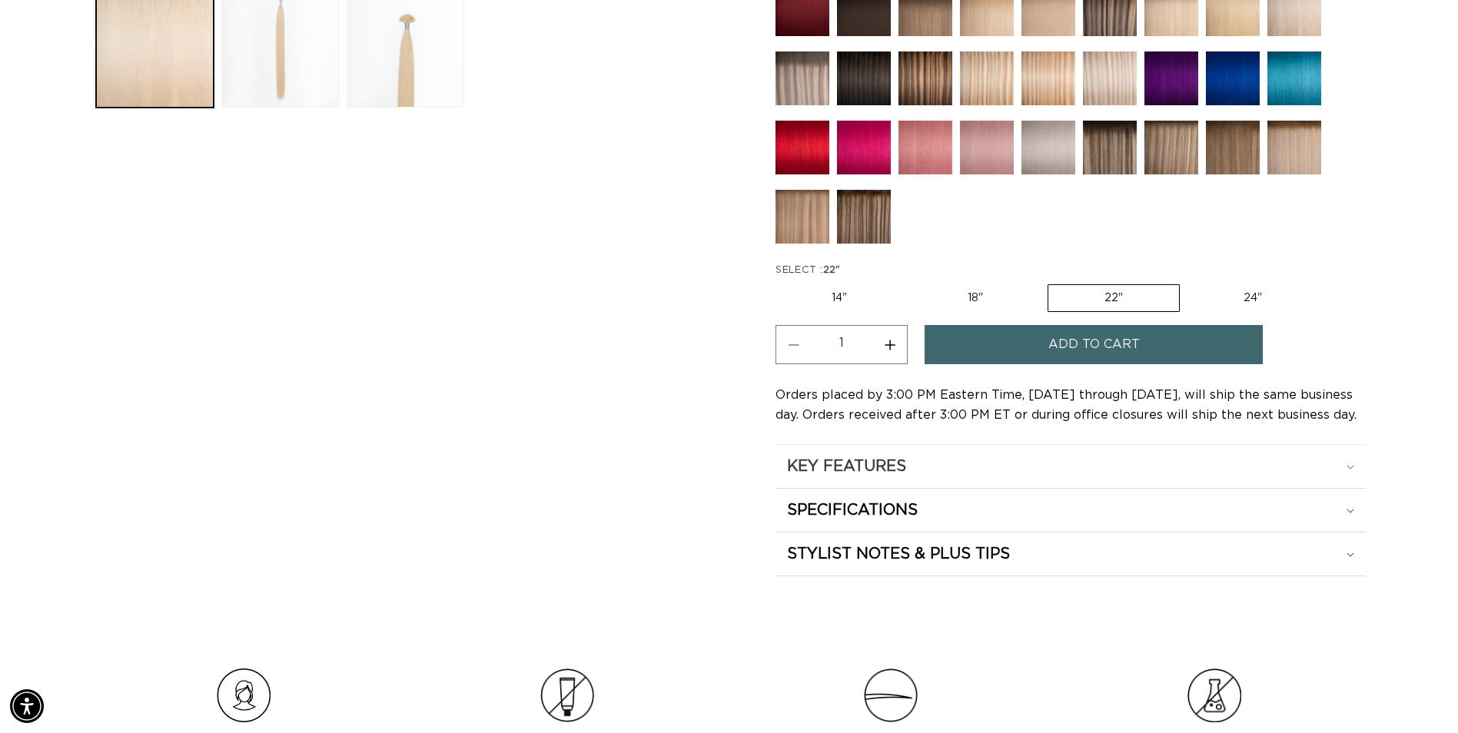
click at [1346, 470] on icon at bounding box center [1350, 467] width 8 height 5
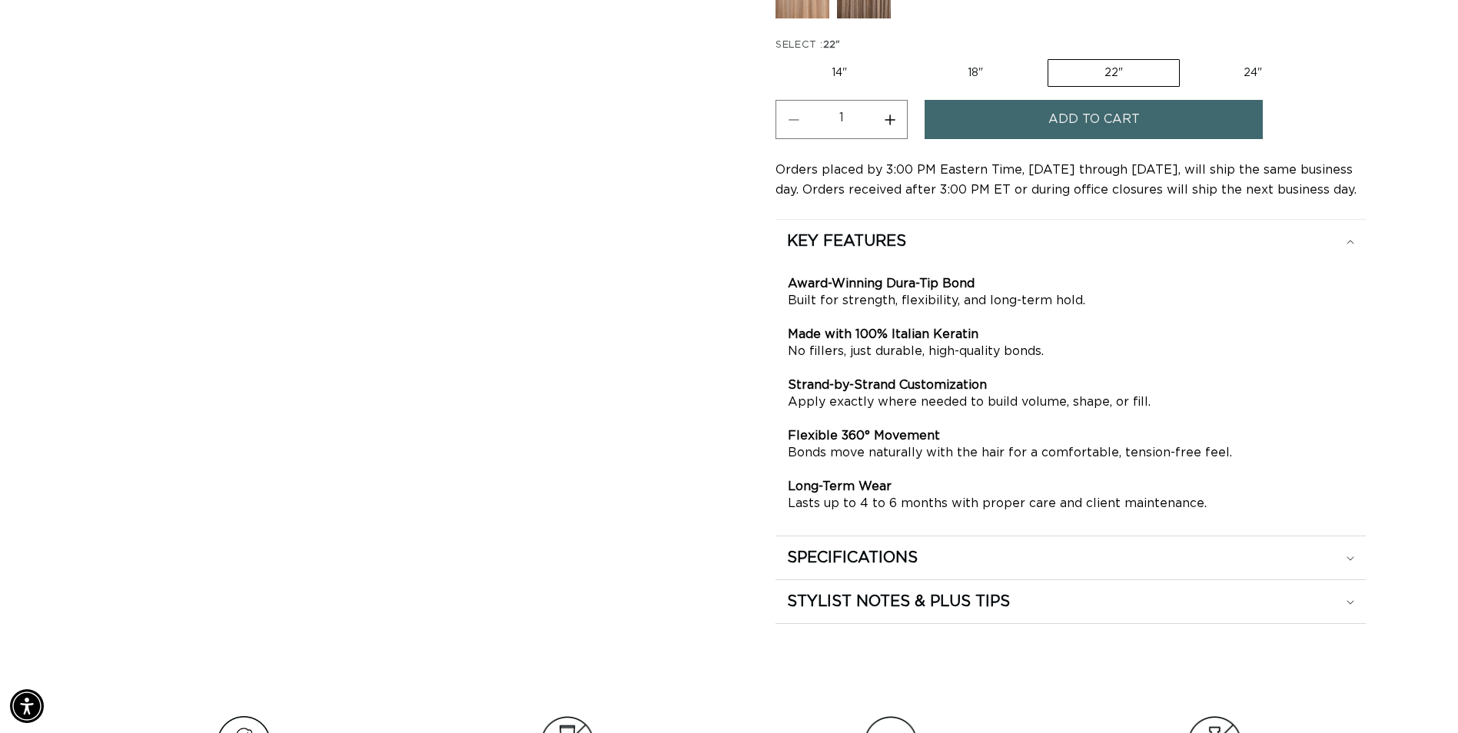
scroll to position [1076, 0]
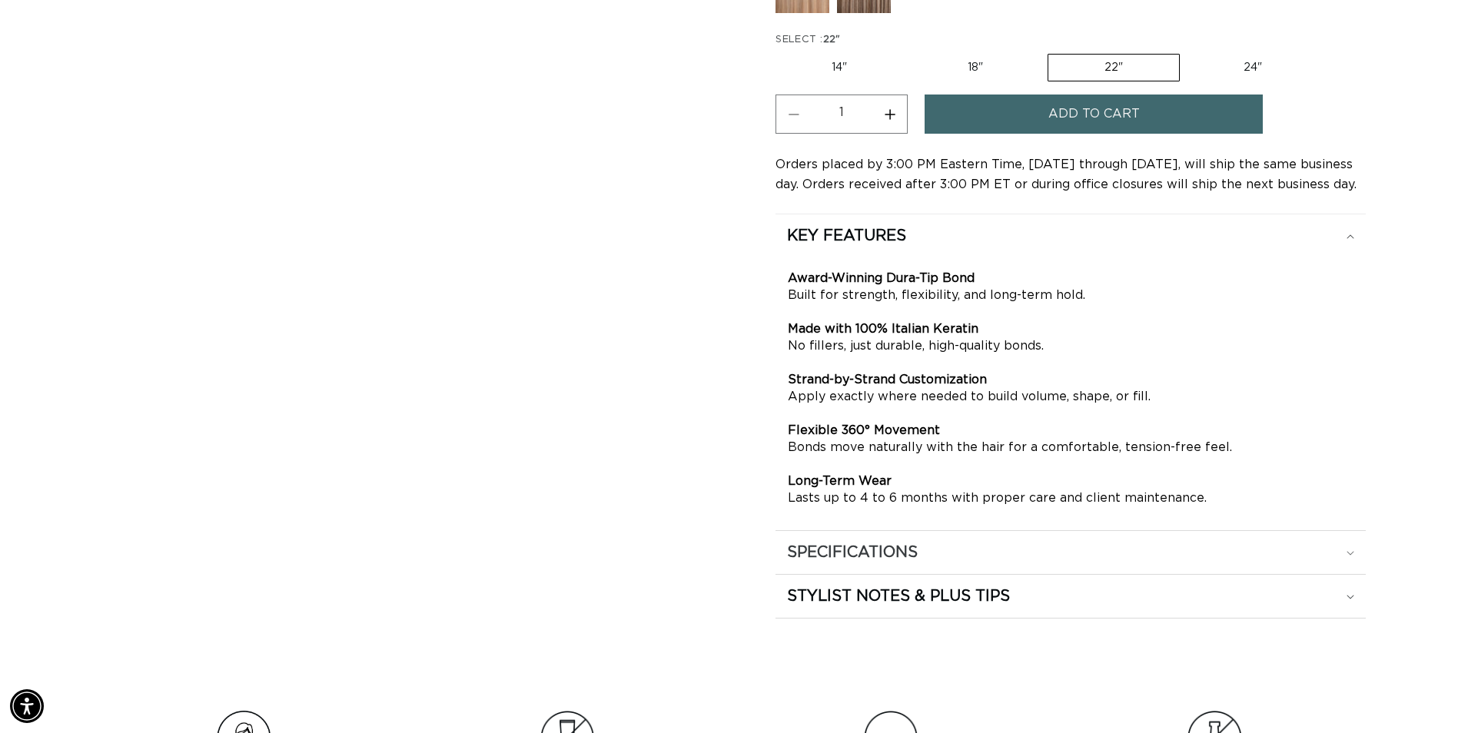
click at [1345, 246] on div "SPECIFICATIONS" at bounding box center [1070, 236] width 567 height 20
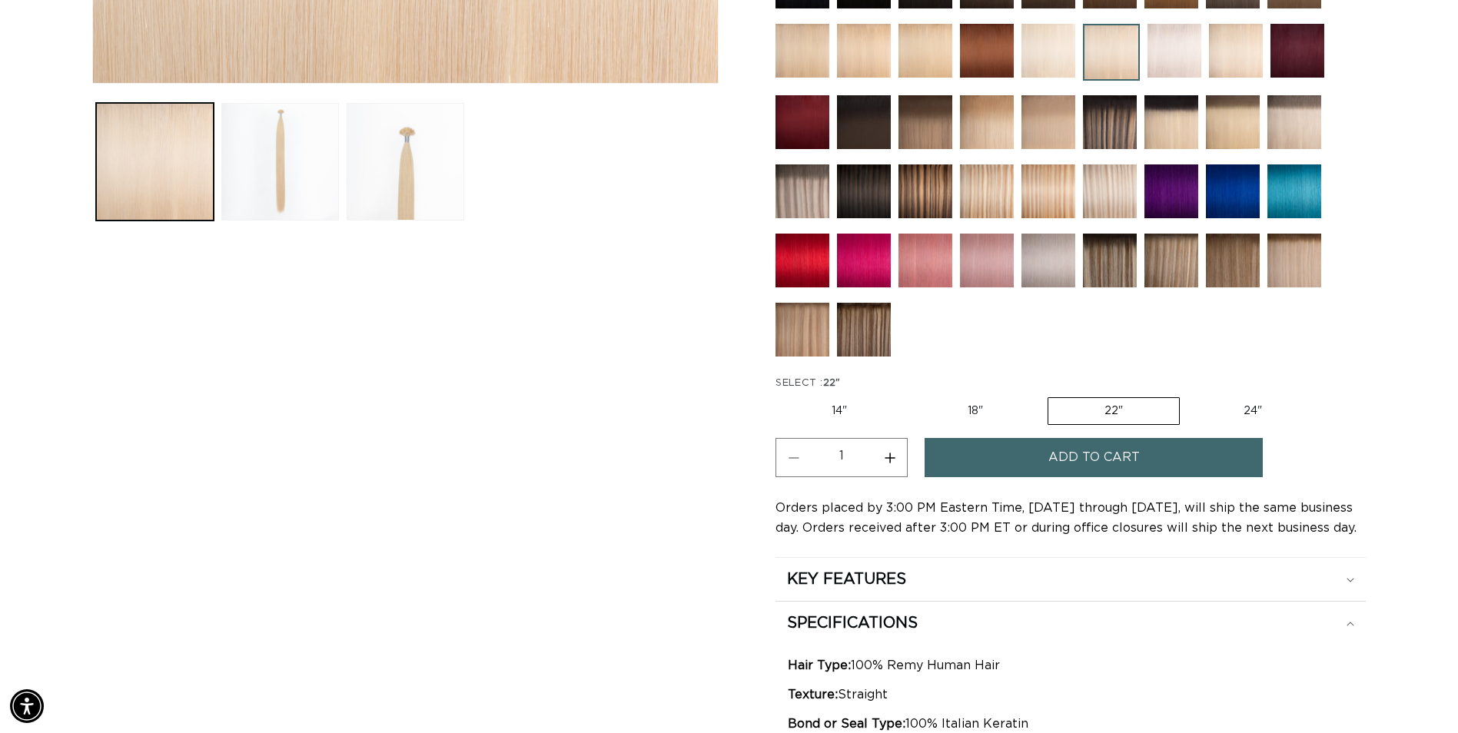
scroll to position [0, 0]
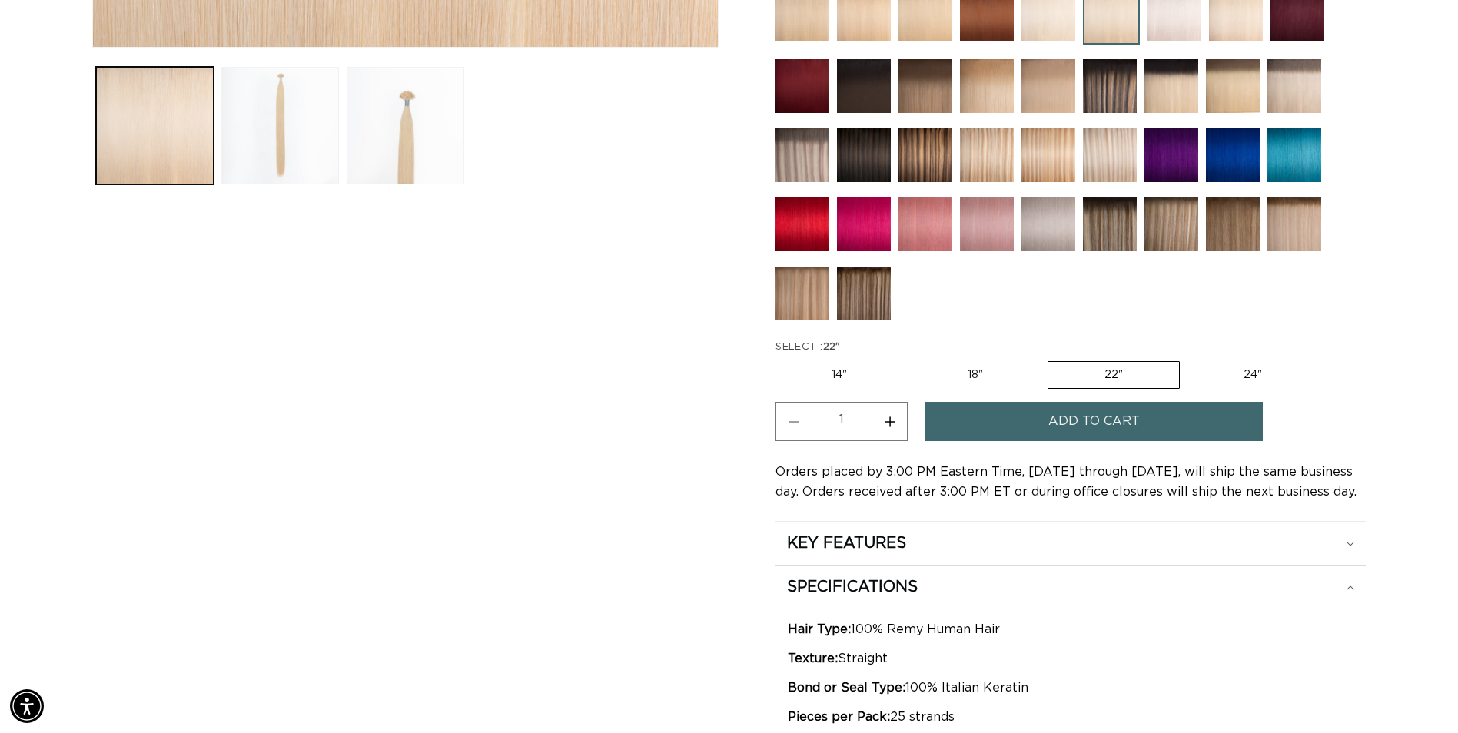
click at [971, 388] on label "18" Variant sold out or unavailable" at bounding box center [975, 375] width 128 height 26
click at [911, 359] on input "18" Variant sold out or unavailable" at bounding box center [911, 358] width 1 height 1
radio input "true"
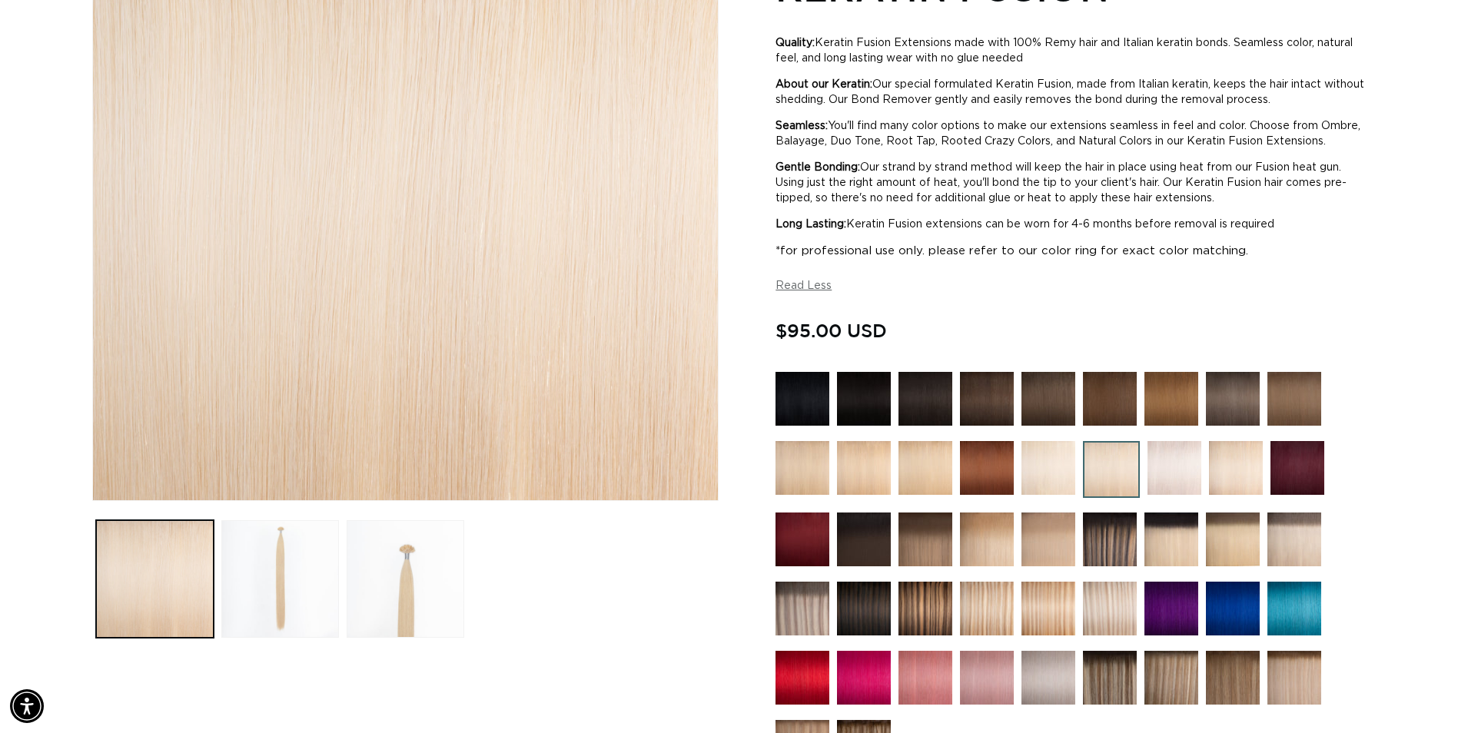
scroll to position [0, 1349]
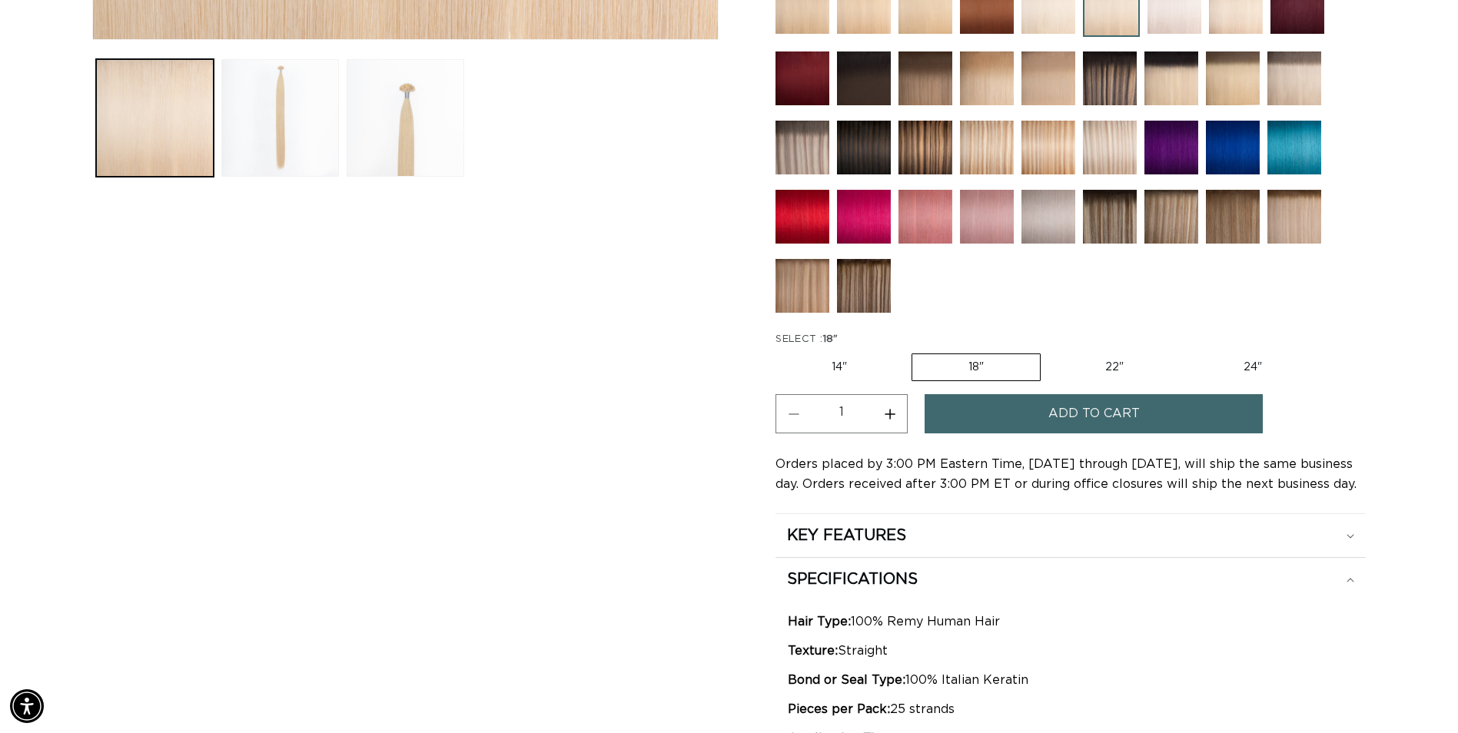
click at [1104, 380] on label "22" Variant sold out or unavailable" at bounding box center [1114, 367] width 131 height 26
click at [1049, 351] on input "22" Variant sold out or unavailable" at bounding box center [1048, 350] width 1 height 1
radio input "true"
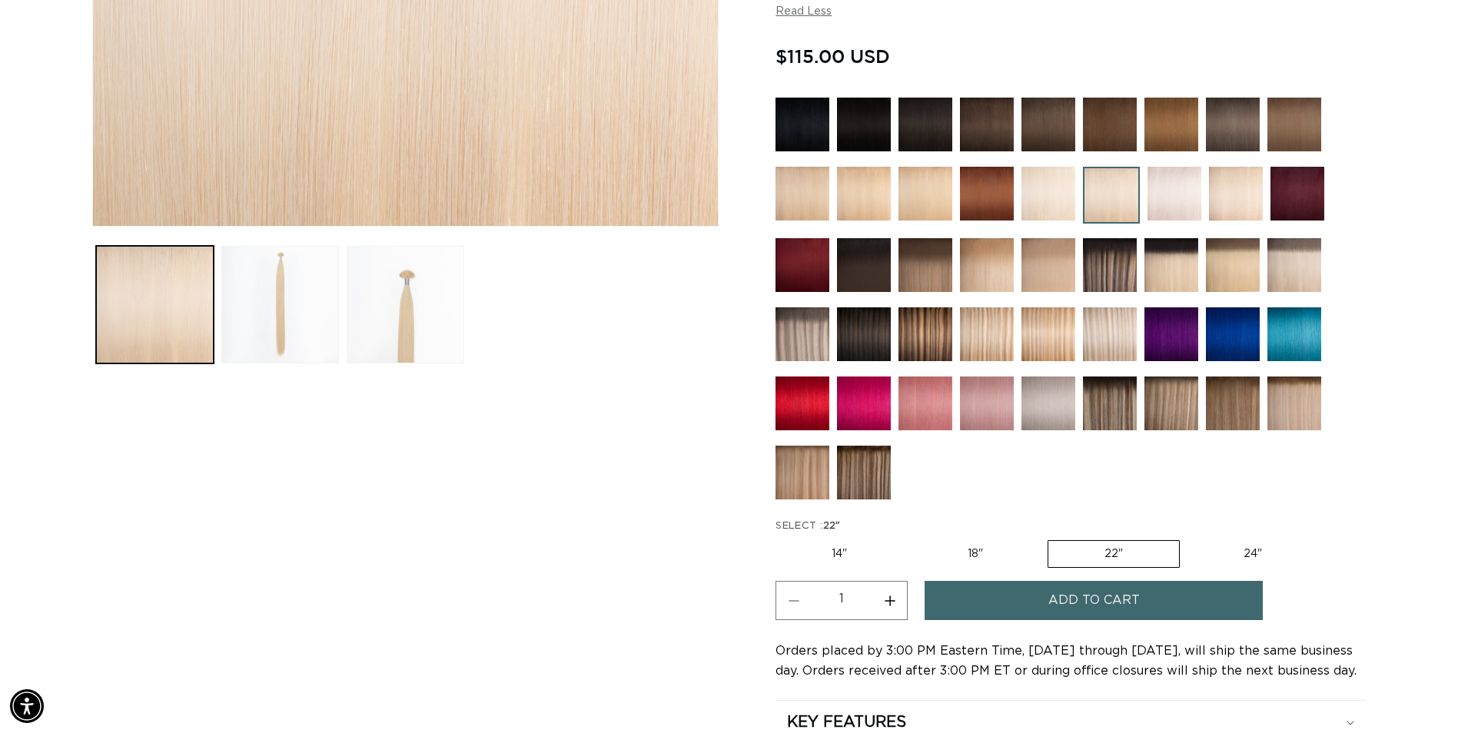
scroll to position [615, 0]
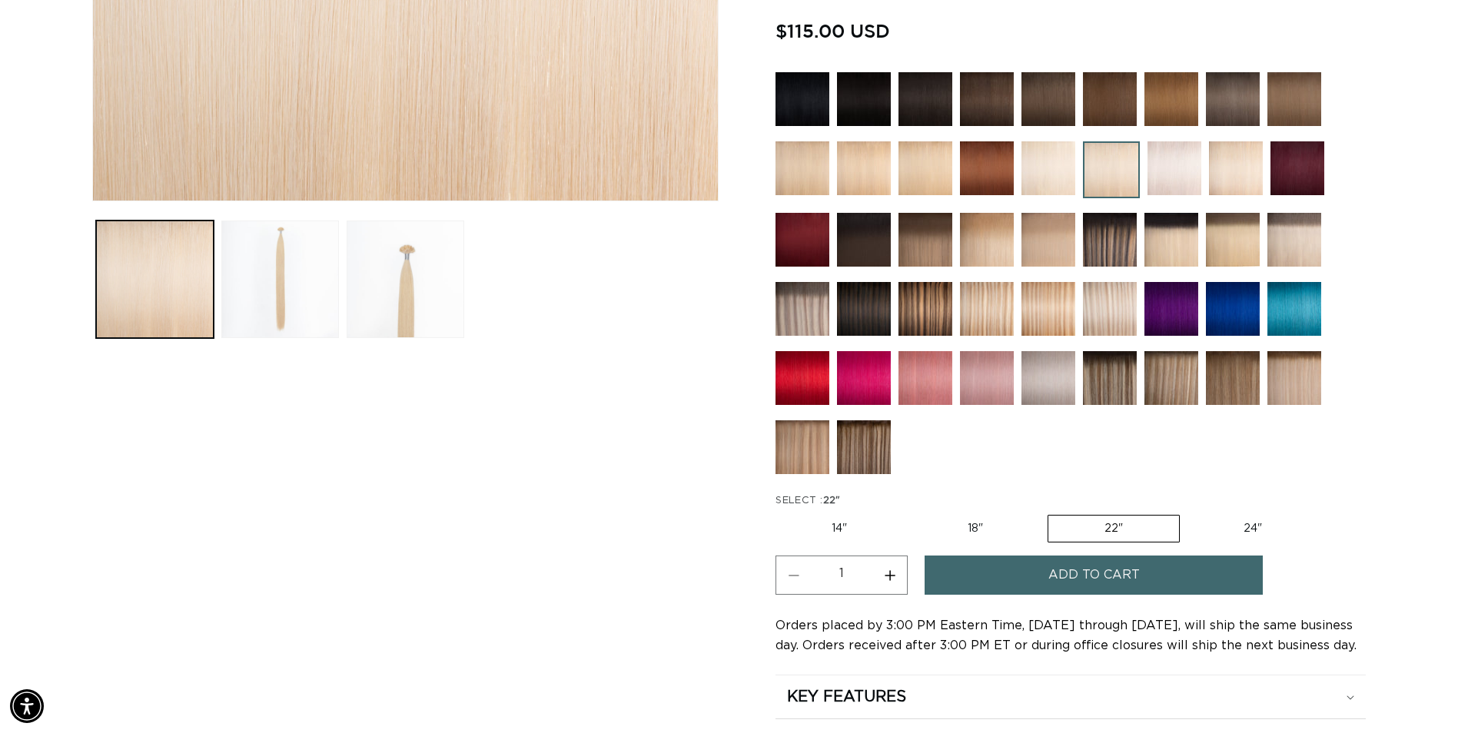
click at [1111, 593] on span "Add to cart" at bounding box center [1093, 575] width 91 height 39
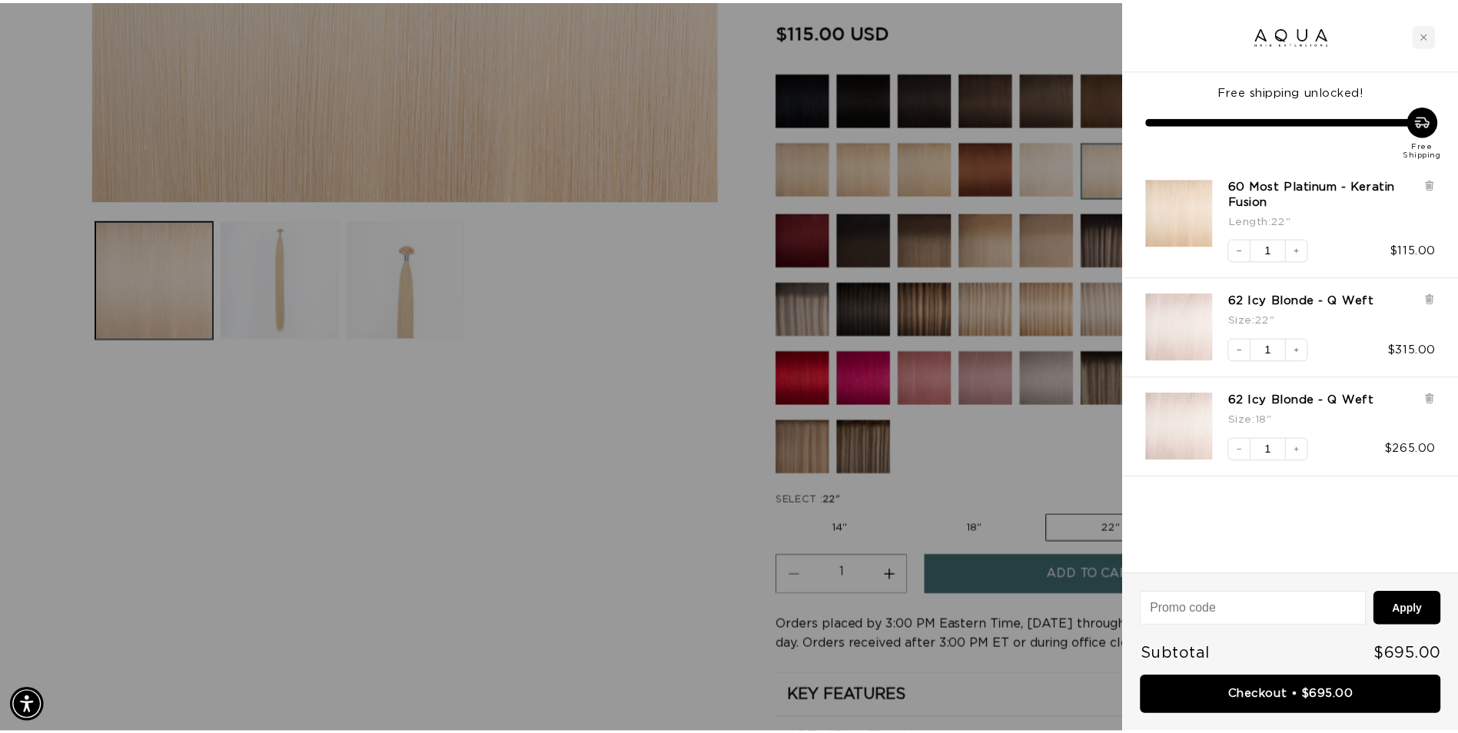
scroll to position [0, 0]
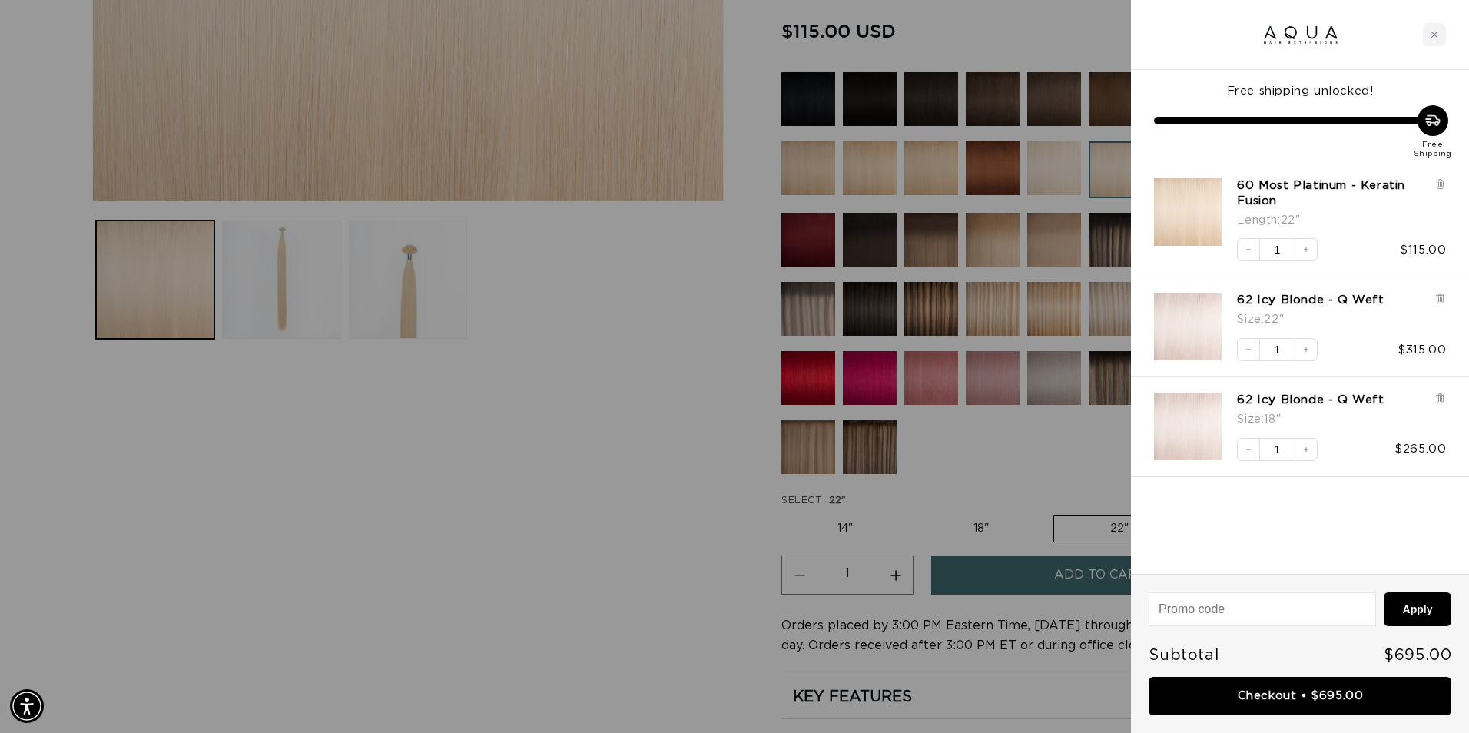
click at [1069, 194] on div at bounding box center [734, 366] width 1469 height 733
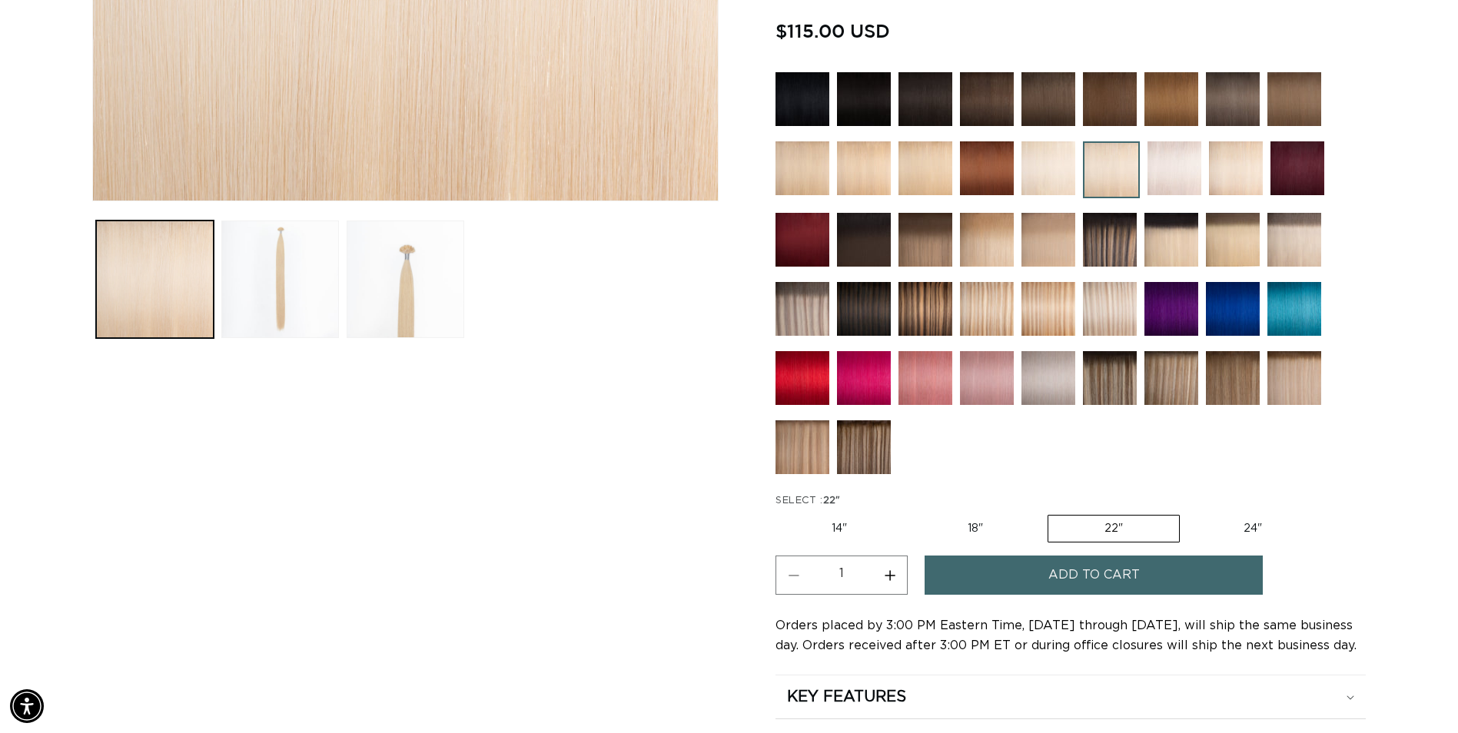
click at [1069, 194] on img at bounding box center [1048, 168] width 54 height 54
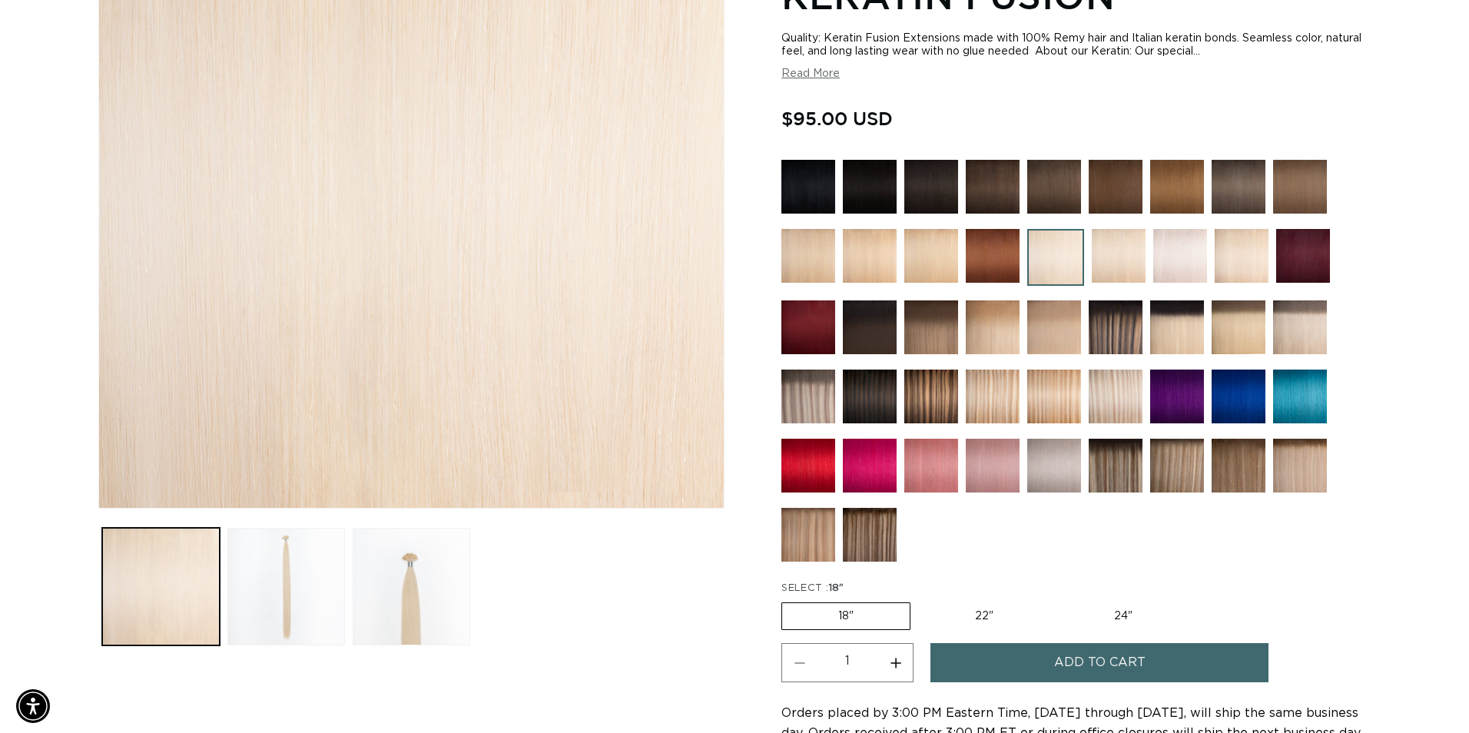
scroll to position [384, 0]
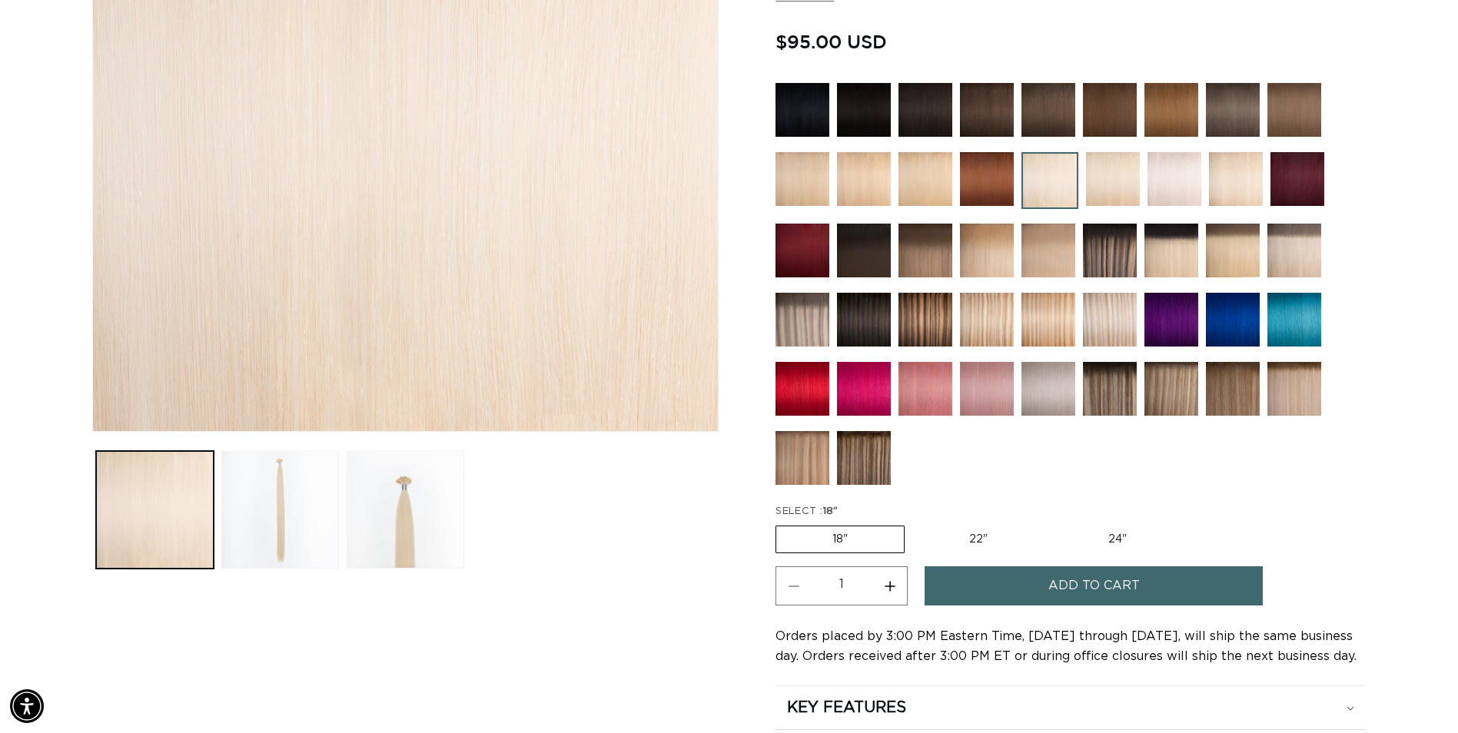
click at [982, 531] on label "22" Variant sold out or unavailable" at bounding box center [978, 539] width 131 height 26
click at [913, 523] on input "22" Variant sold out or unavailable" at bounding box center [912, 523] width 1 height 1
radio input "true"
click at [1028, 592] on button "Add to cart" at bounding box center [1094, 585] width 338 height 39
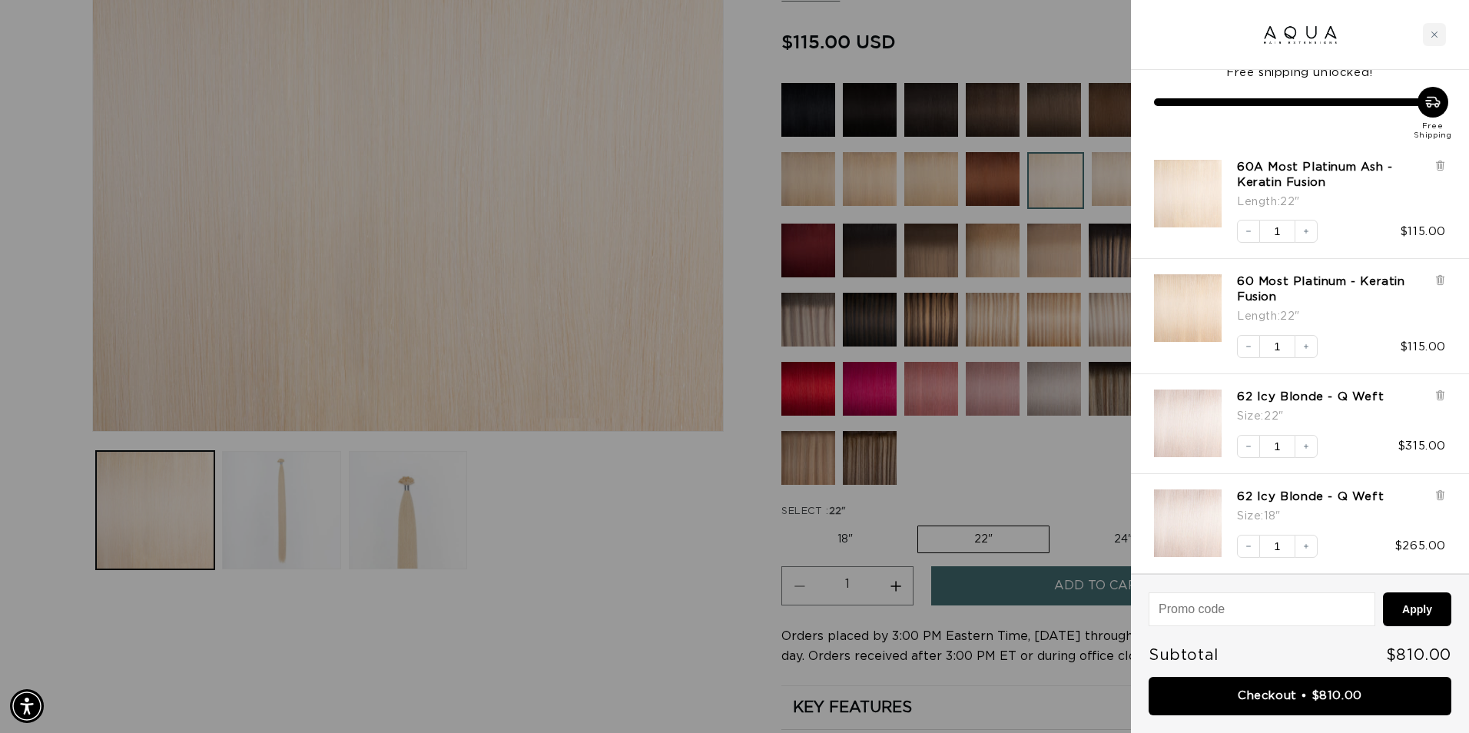
click at [1006, 480] on div at bounding box center [734, 366] width 1469 height 733
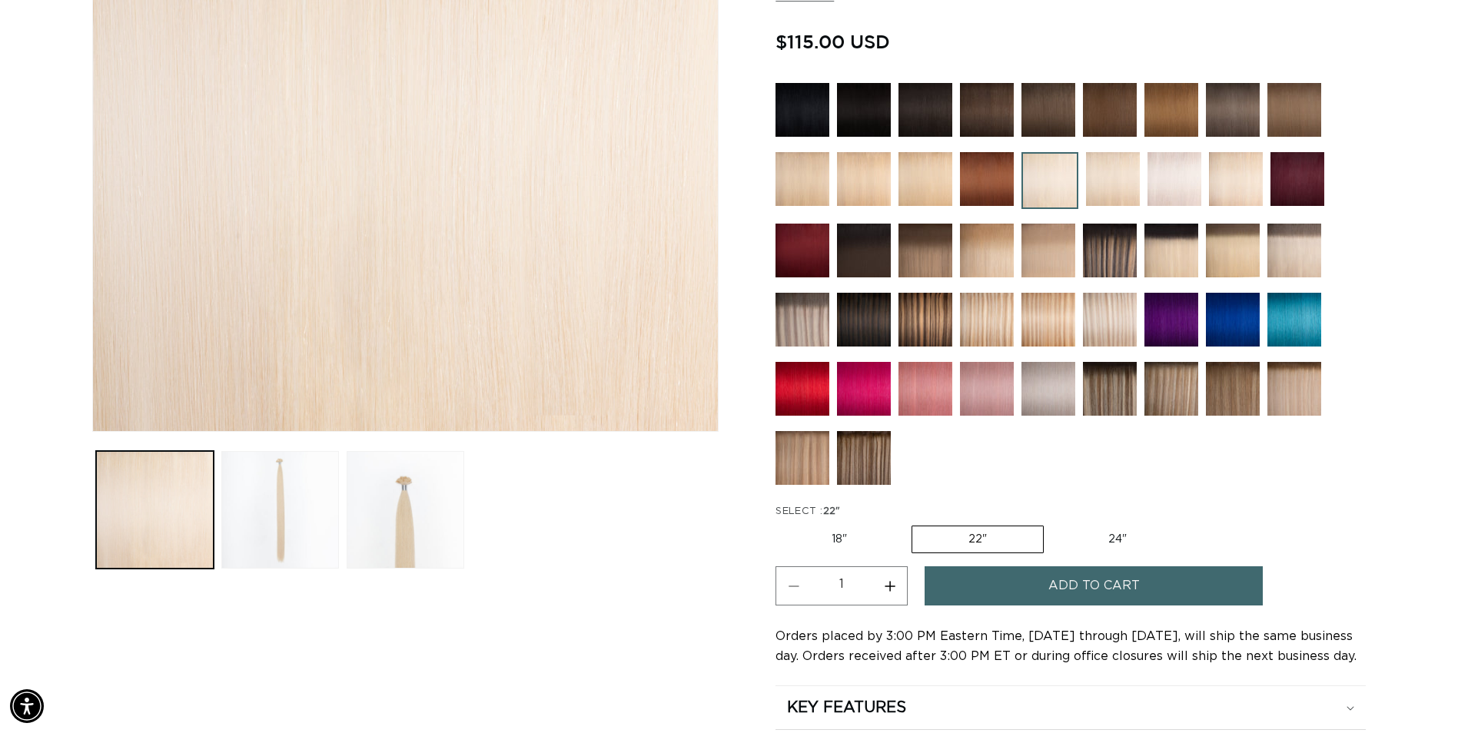
click at [1177, 183] on img at bounding box center [1174, 179] width 54 height 54
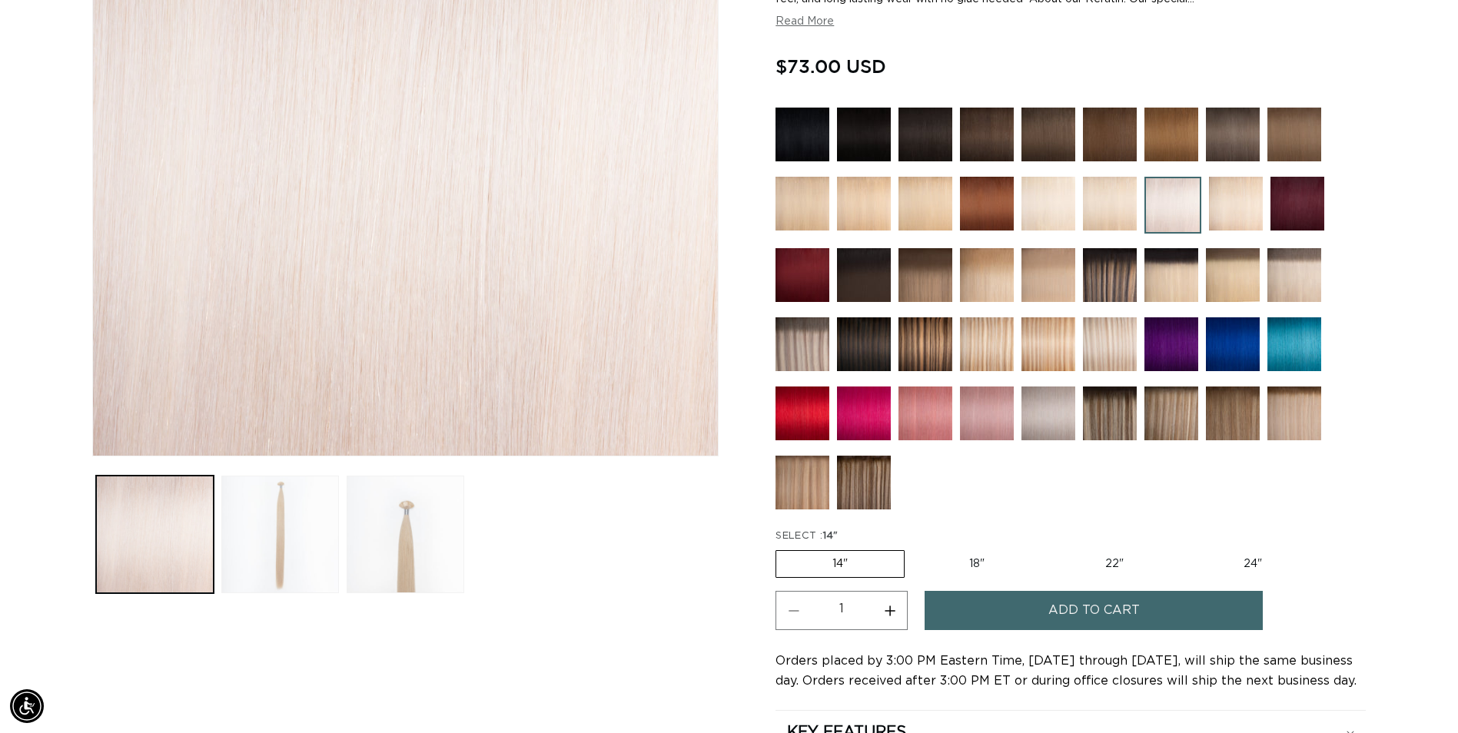
scroll to position [384, 0]
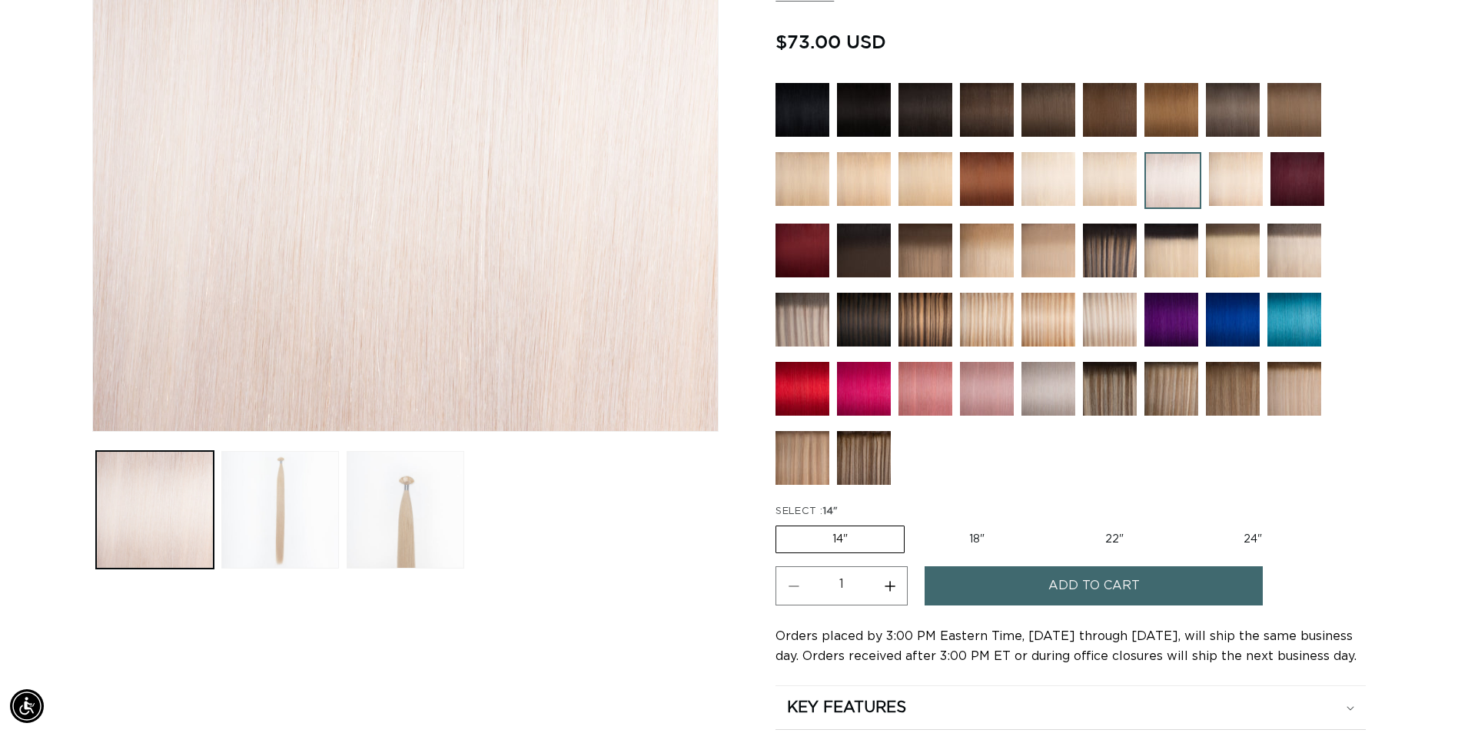
click at [1110, 538] on label "22" Variant sold out or unavailable" at bounding box center [1114, 539] width 131 height 26
click at [1049, 523] on input "22" Variant sold out or unavailable" at bounding box center [1048, 523] width 1 height 1
radio input "true"
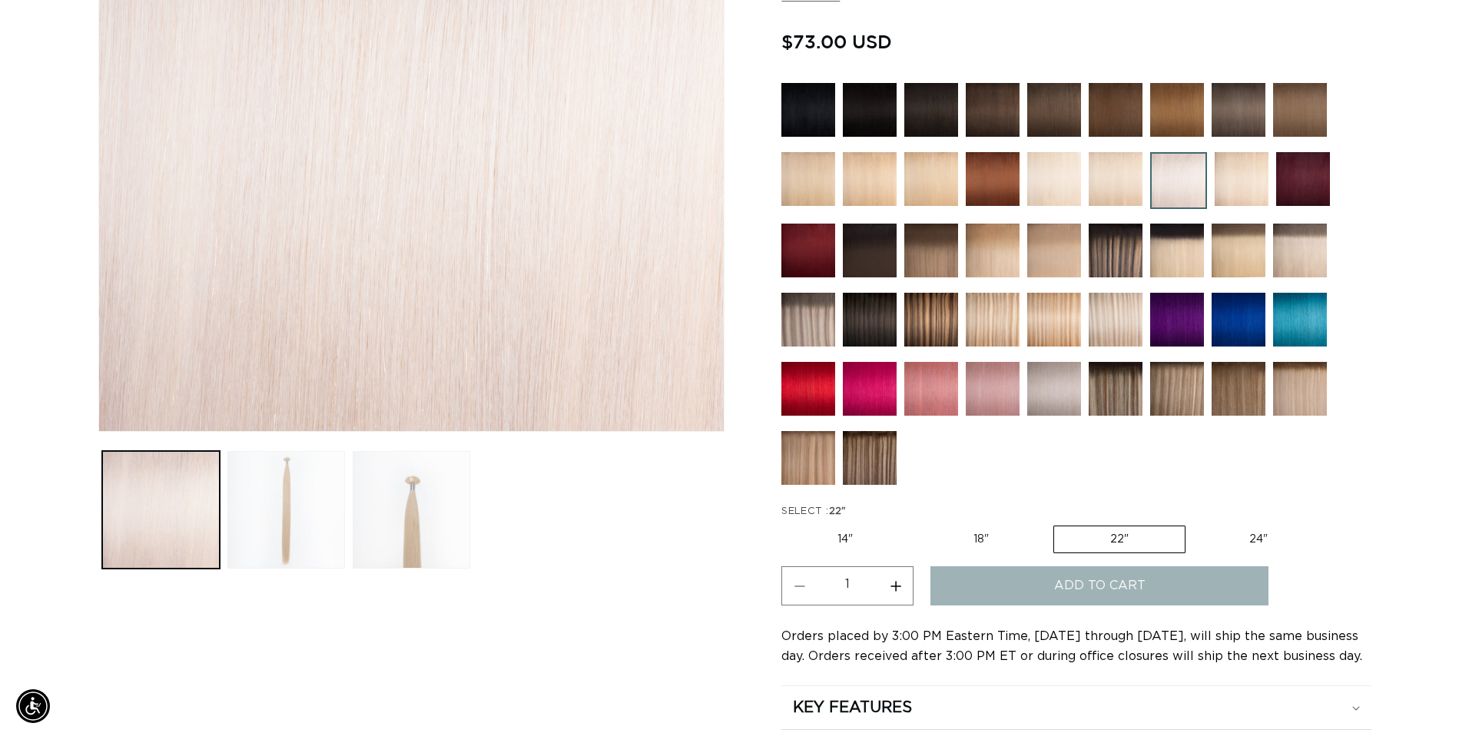
scroll to position [0, 1349]
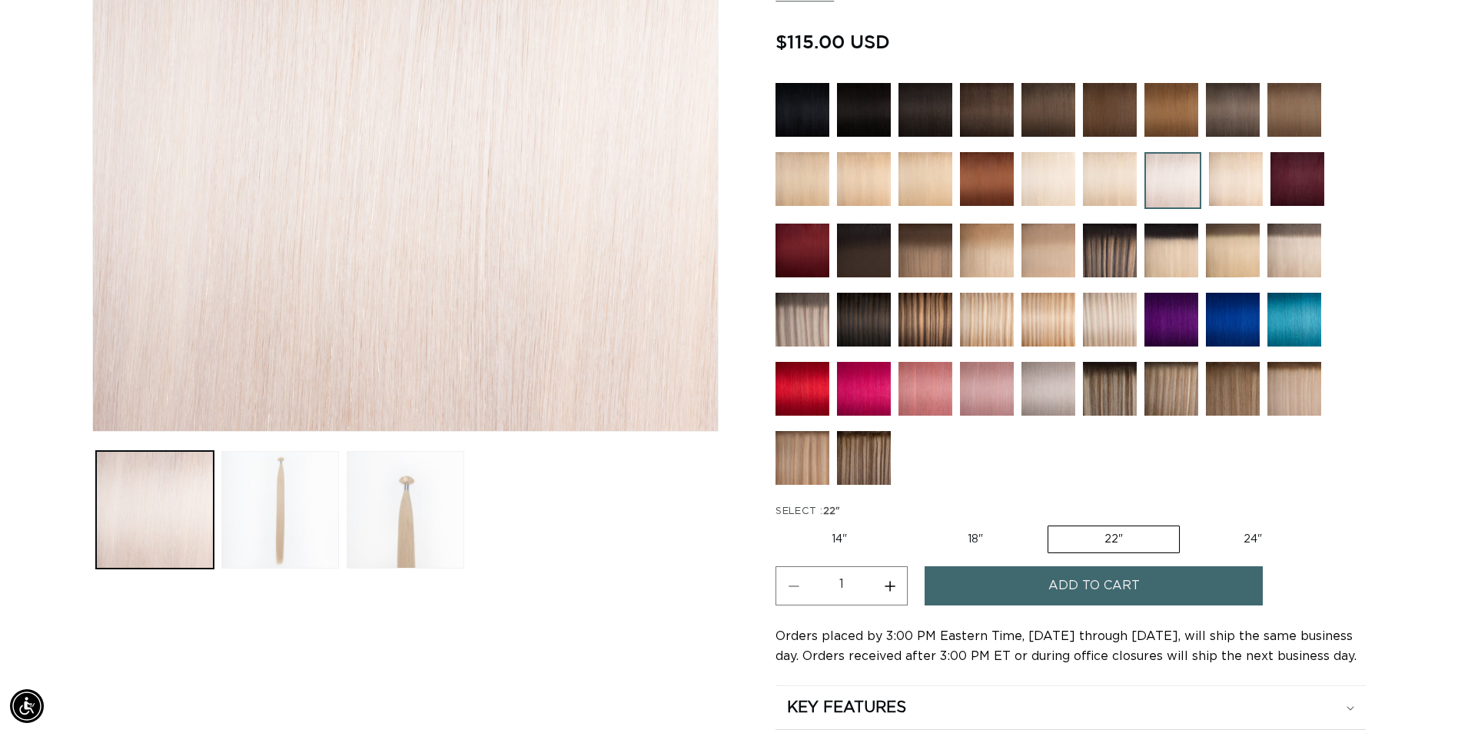
click at [1039, 589] on button "Add to cart" at bounding box center [1094, 585] width 338 height 39
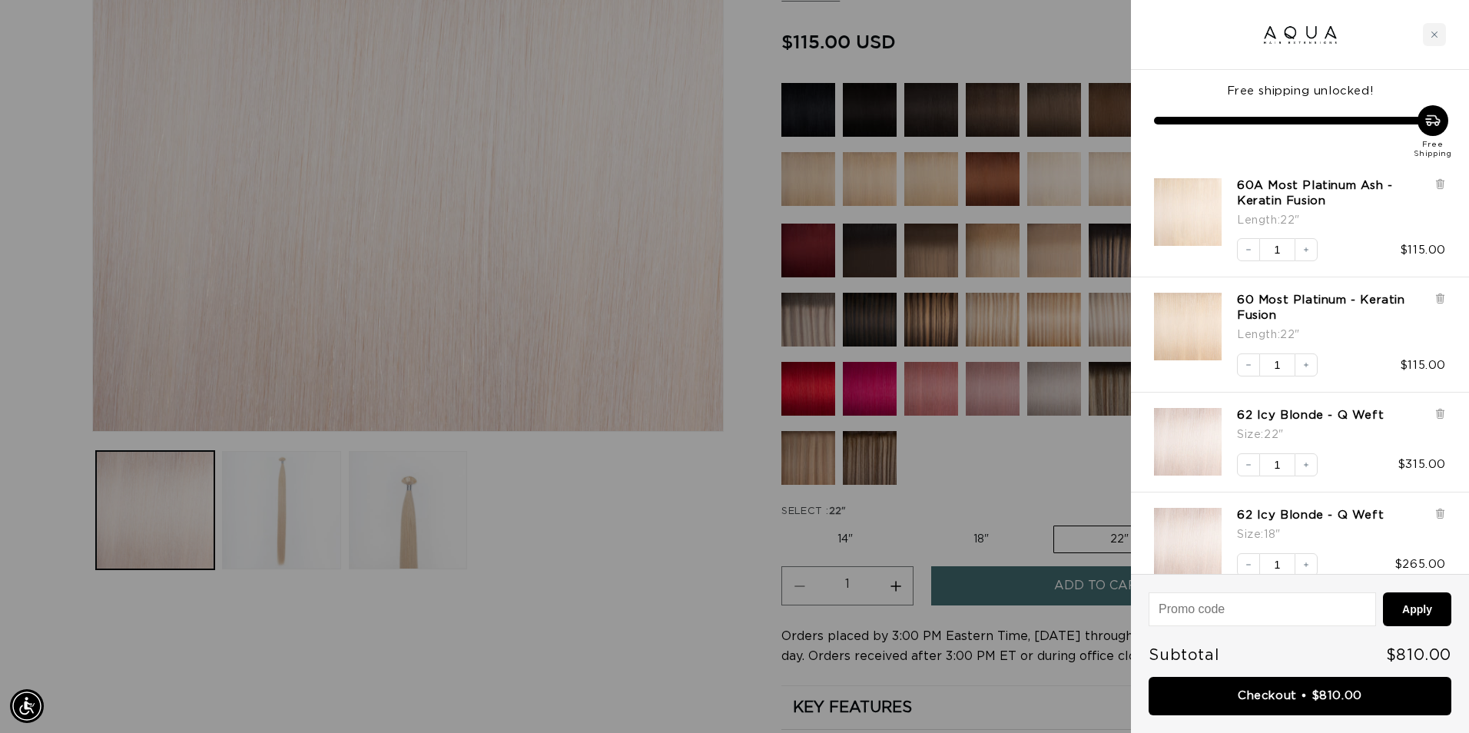
scroll to position [0, 2721]
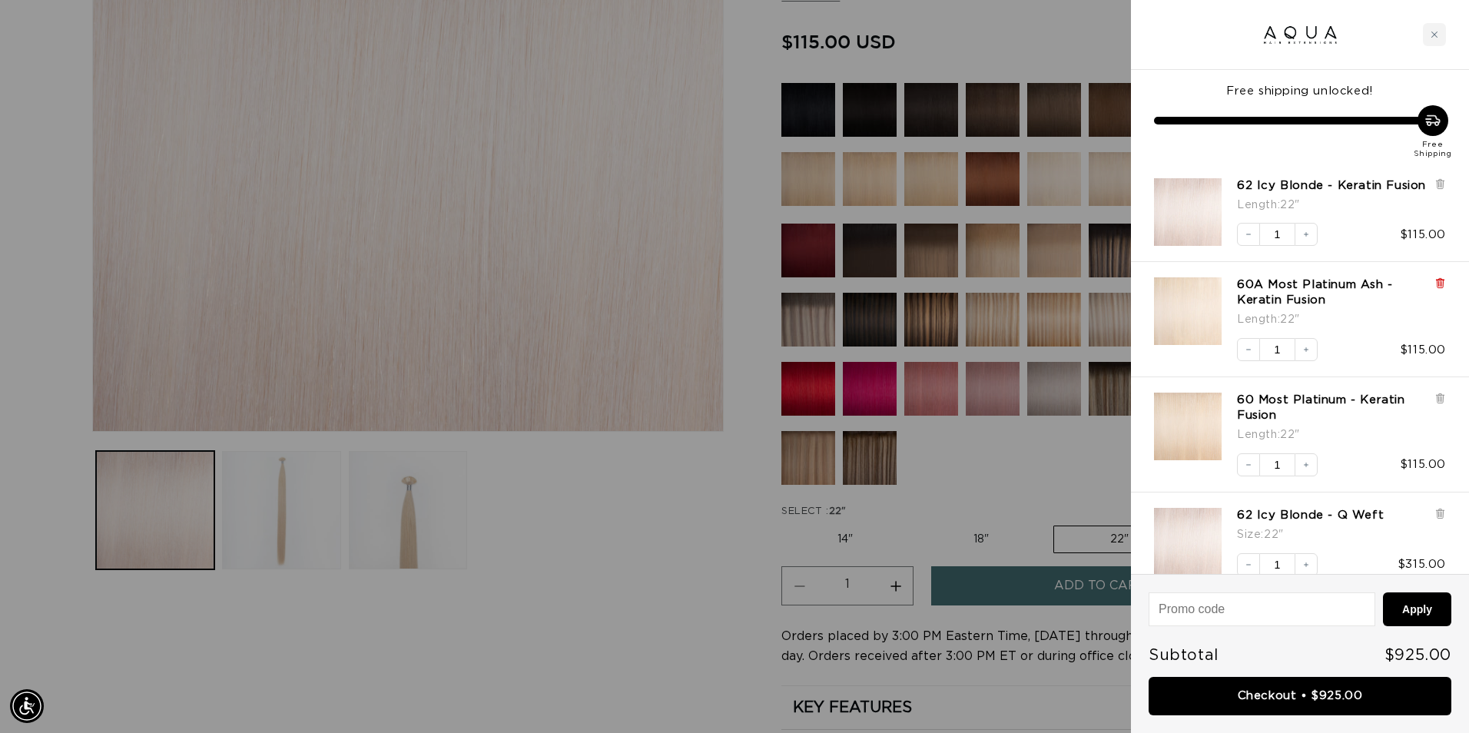
click at [1440, 278] on icon at bounding box center [1441, 283] width 12 height 12
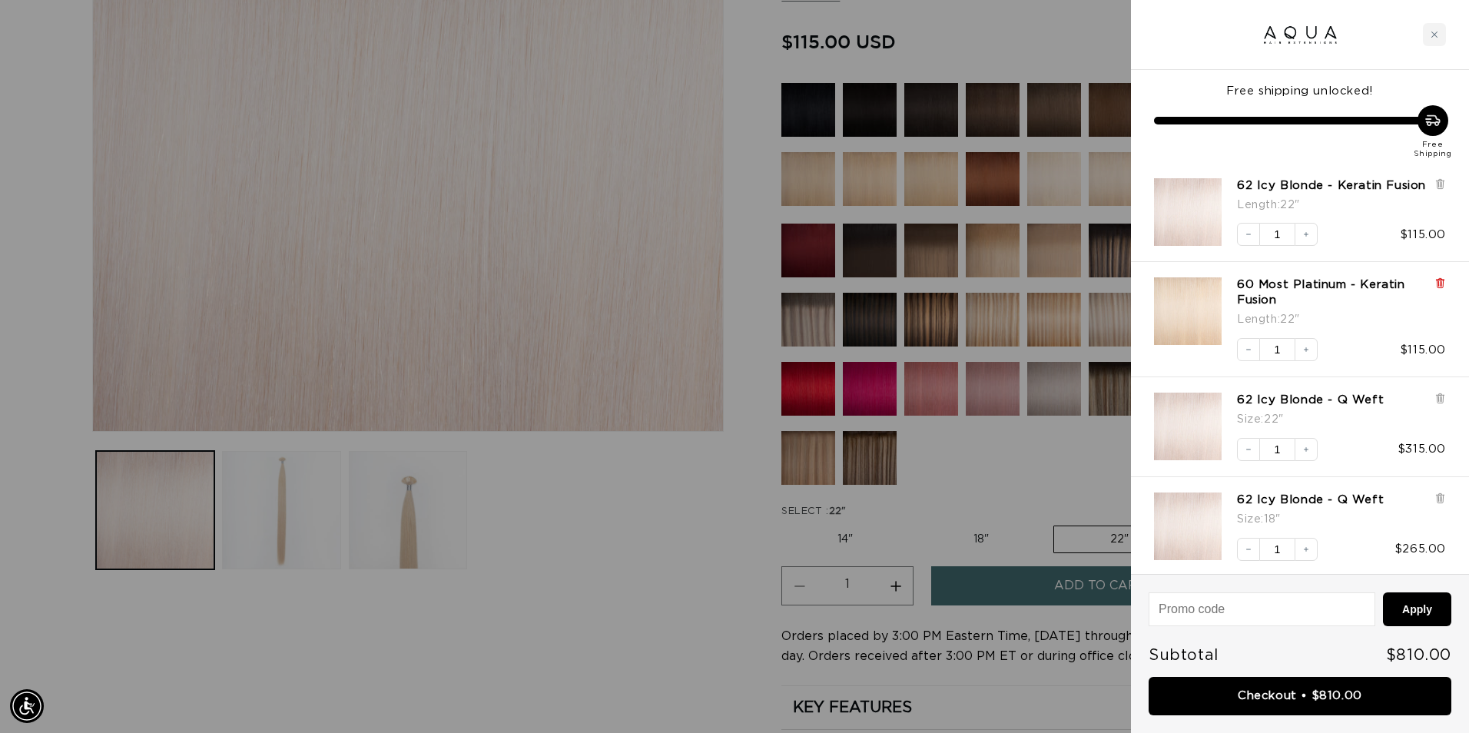
click at [1442, 282] on icon at bounding box center [1440, 285] width 6 height 8
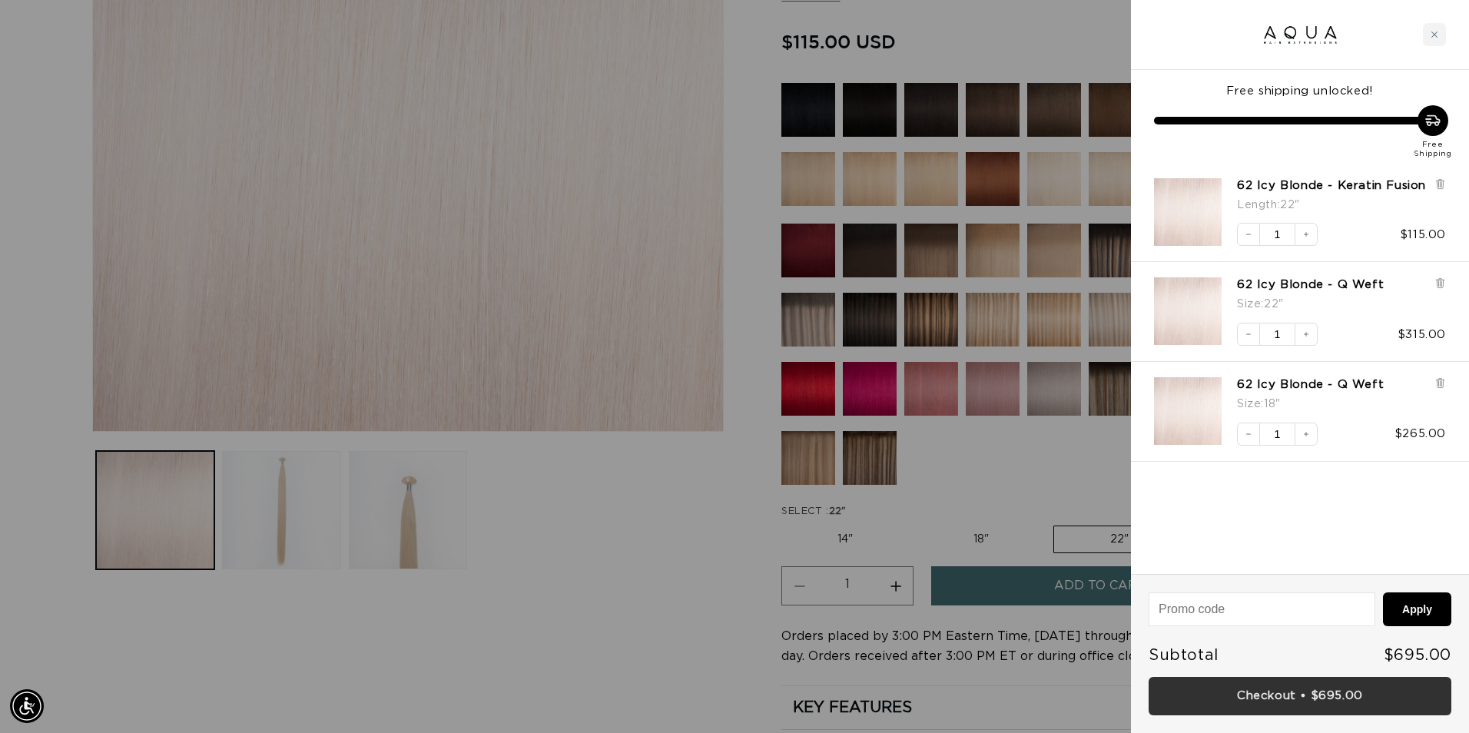
scroll to position [0, 2721]
click at [1268, 689] on link "Checkout • $695.00" at bounding box center [1300, 696] width 303 height 39
